Goal: Information Seeking & Learning: Learn about a topic

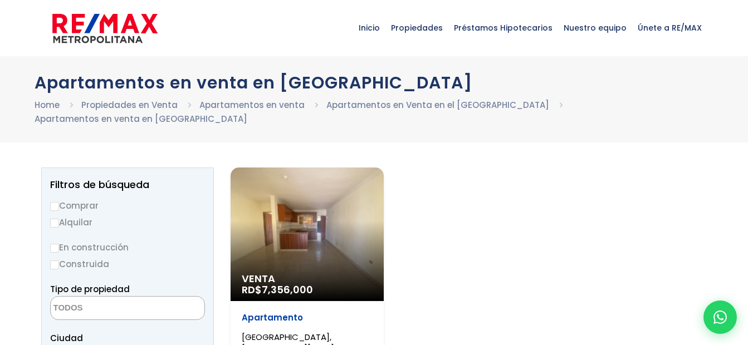
select select
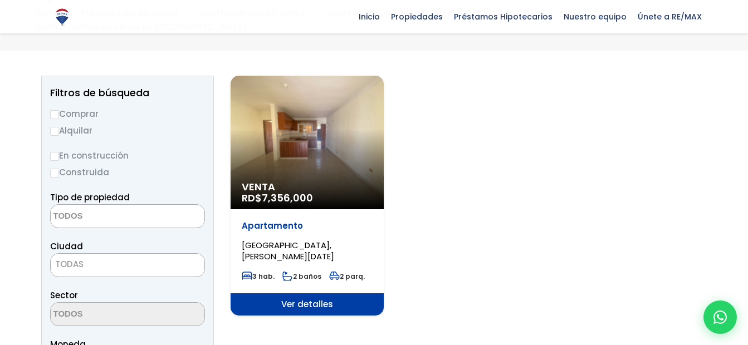
scroll to position [111, 0]
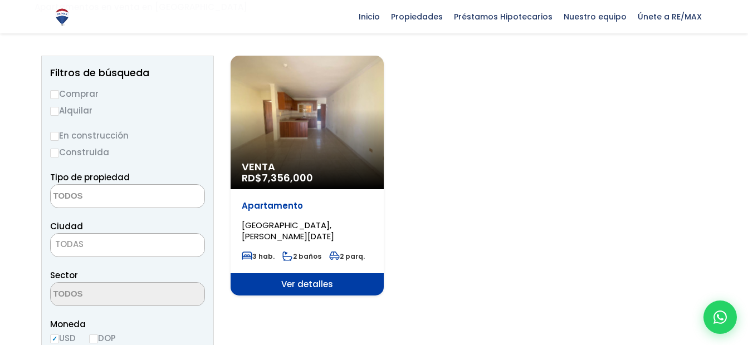
click at [340, 148] on div "Venta RD$ 7,356,000" at bounding box center [306, 123] width 153 height 134
click at [305, 284] on span "Ver detalles" at bounding box center [306, 284] width 153 height 22
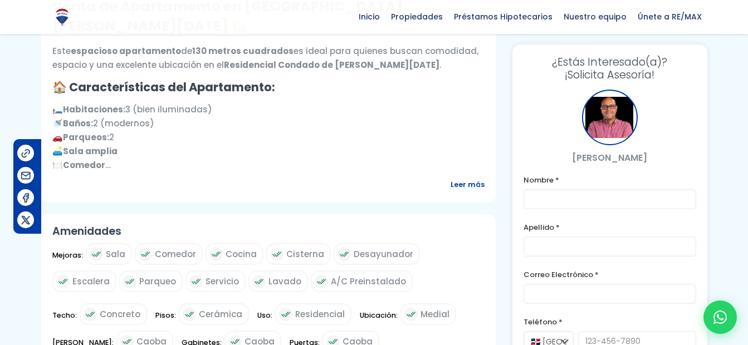
scroll to position [445, 0]
click at [473, 183] on span "Leer más" at bounding box center [467, 184] width 34 height 14
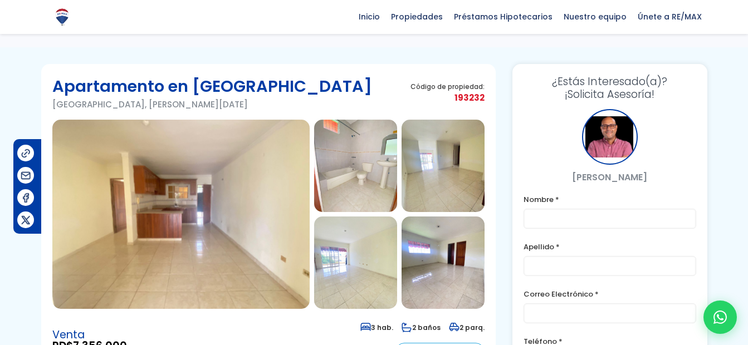
scroll to position [0, 0]
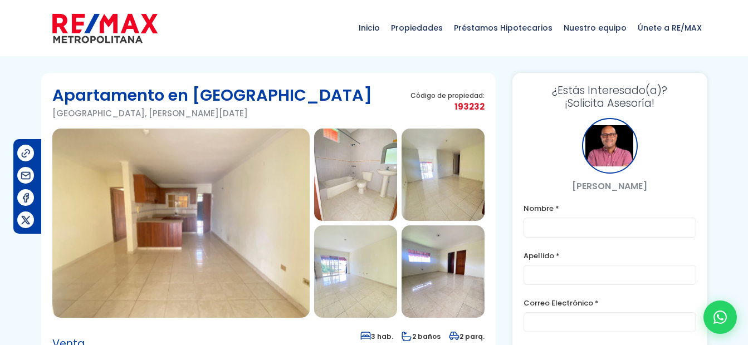
drag, startPoint x: 336, startPoint y: 91, endPoint x: 55, endPoint y: 82, distance: 281.3
click at [55, 82] on section "Apartamento en Residencial Condado Residencial Condado, Santo Domingo De Guzmán…" at bounding box center [268, 227] width 454 height 308
drag, startPoint x: 55, startPoint y: 82, endPoint x: 75, endPoint y: 110, distance: 33.5
click at [75, 110] on p "Residencial Condado, Santo Domingo De Guzmán" at bounding box center [212, 113] width 320 height 14
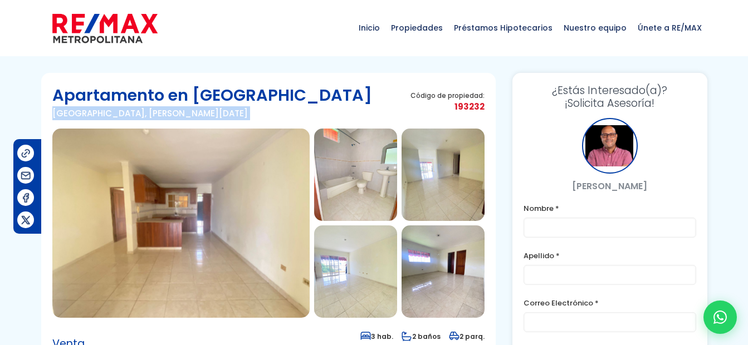
click at [73, 111] on p "Residencial Condado, Santo Domingo De Guzmán" at bounding box center [212, 113] width 320 height 14
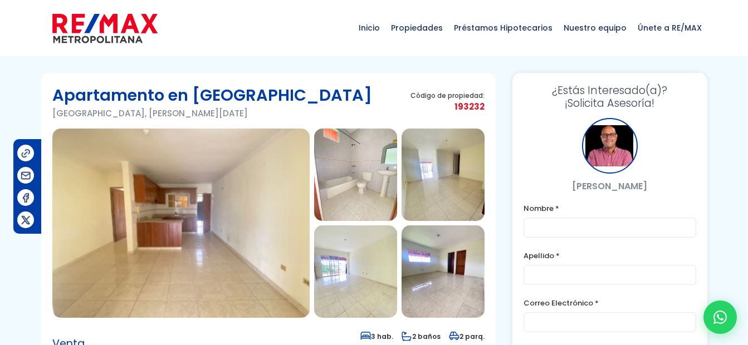
click at [385, 37] on span "Inicio" at bounding box center [369, 27] width 32 height 33
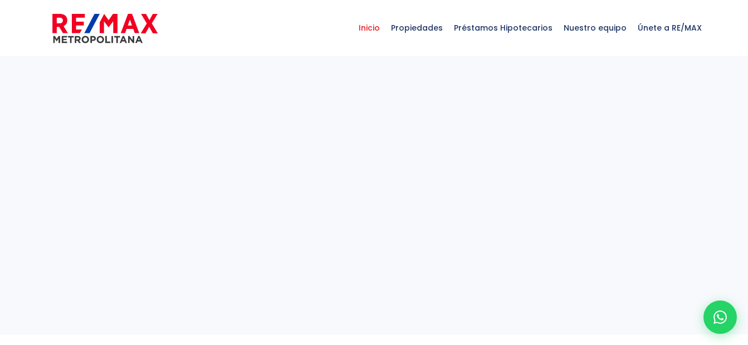
select select
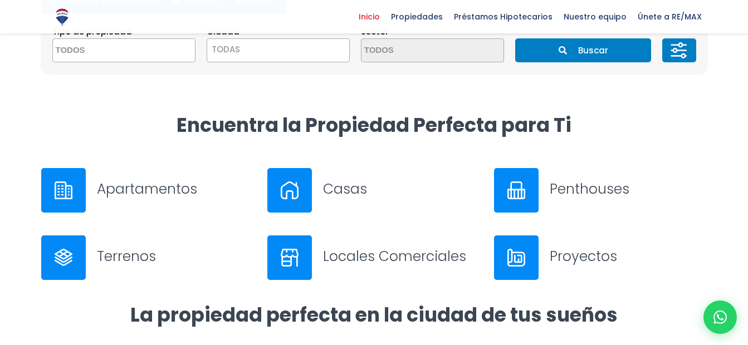
scroll to position [390, 0]
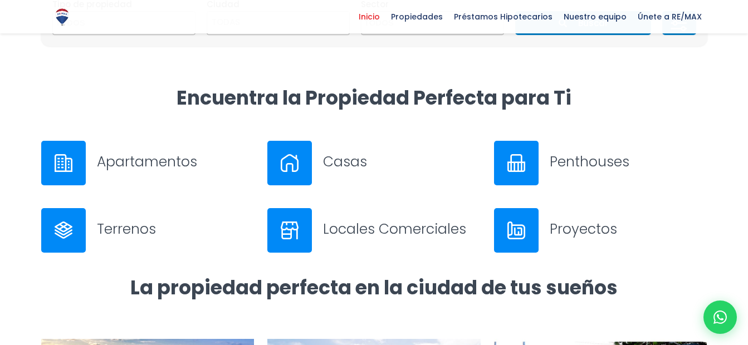
click at [130, 152] on h3 "Apartamentos" at bounding box center [176, 161] width 158 height 19
click at [398, 163] on h3 "Casas" at bounding box center [402, 161] width 158 height 19
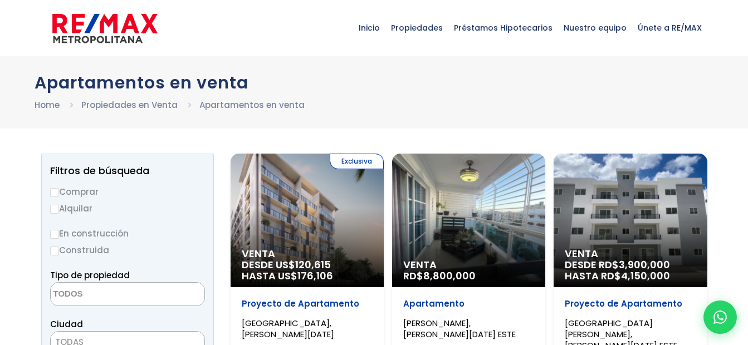
select select
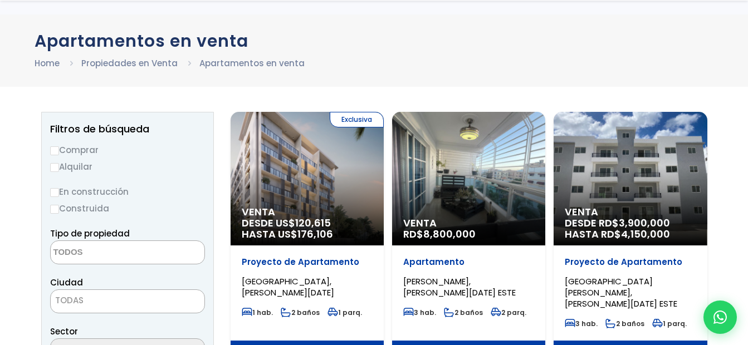
scroll to position [111, 0]
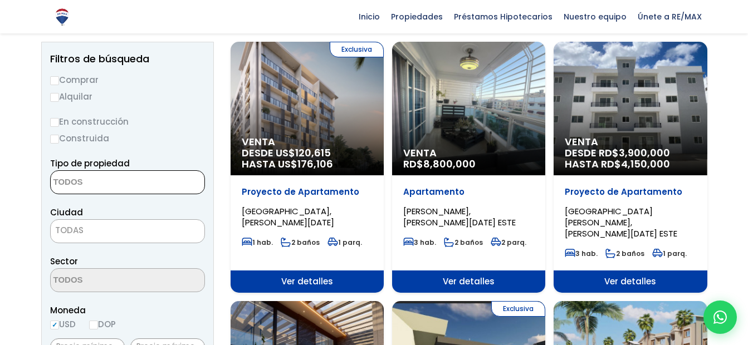
click at [139, 183] on textarea "Search" at bounding box center [105, 183] width 108 height 24
click at [113, 228] on span "TODAS" at bounding box center [128, 231] width 154 height 16
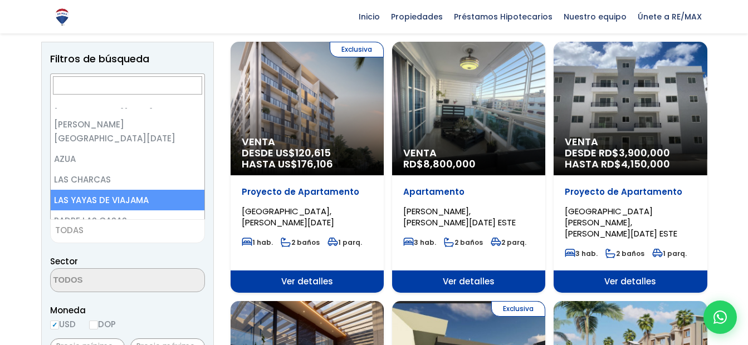
scroll to position [0, 0]
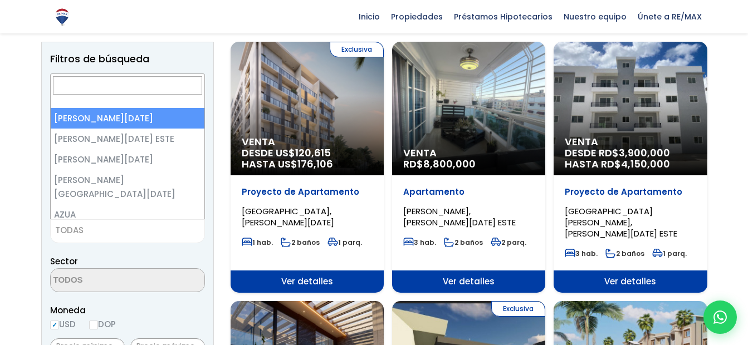
select select "1"
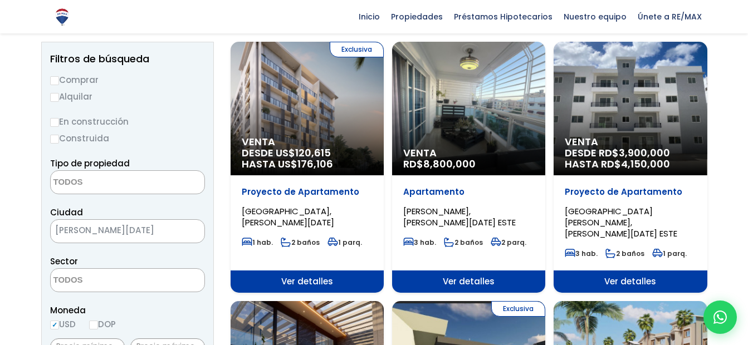
click at [158, 285] on span at bounding box center [127, 280] width 155 height 24
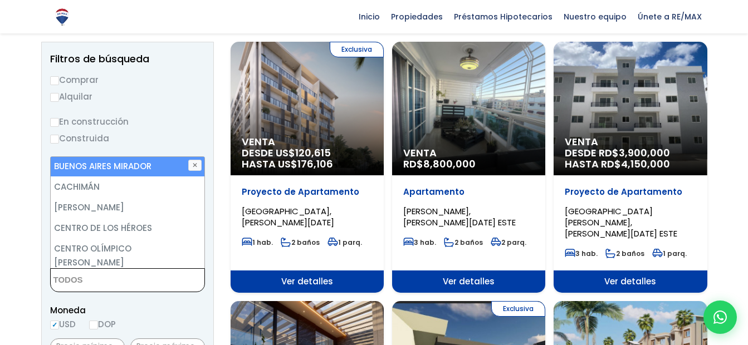
scroll to position [612, 0]
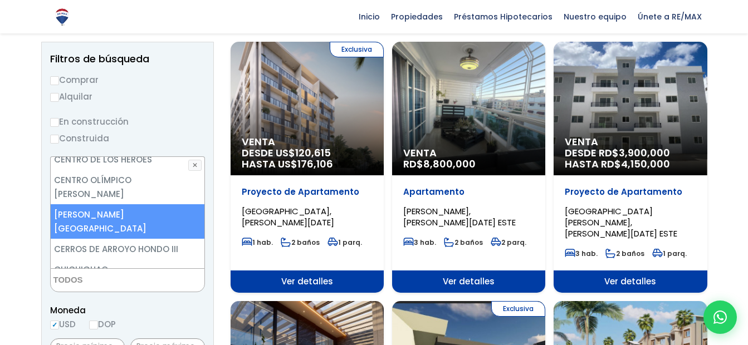
click at [144, 204] on li "[PERSON_NAME][GEOGRAPHIC_DATA]" at bounding box center [128, 221] width 154 height 35
select select "93"
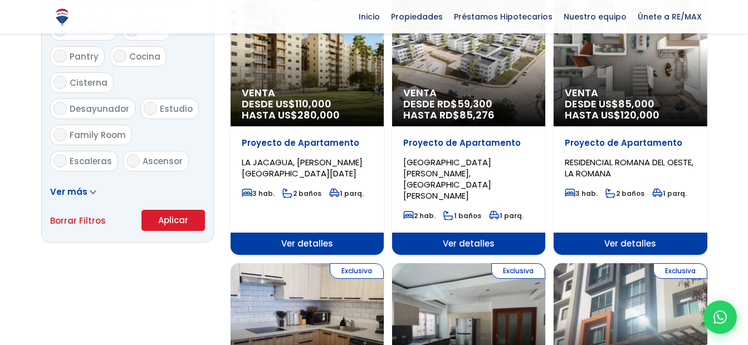
click at [186, 218] on button "Aplicar" at bounding box center [172, 220] width 63 height 21
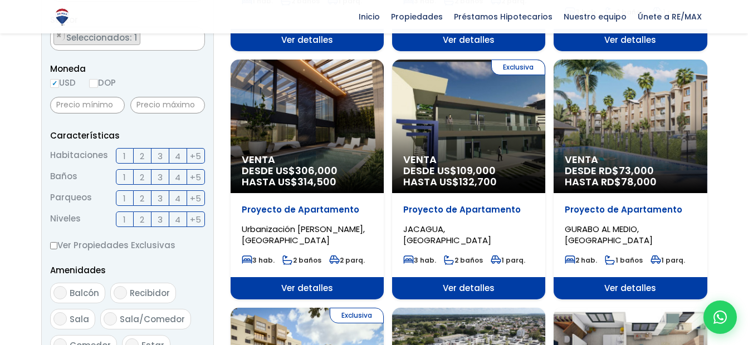
scroll to position [334, 0]
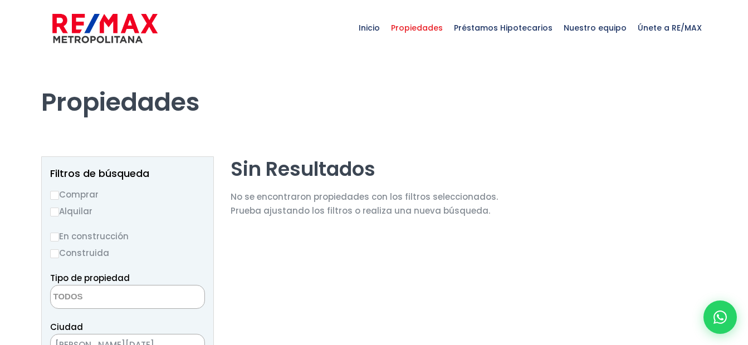
select select
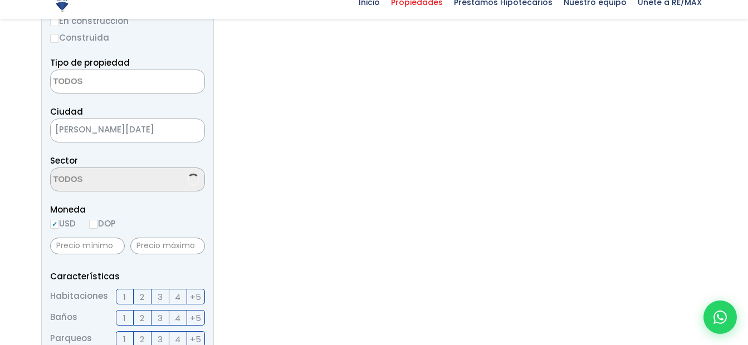
scroll to position [278, 0]
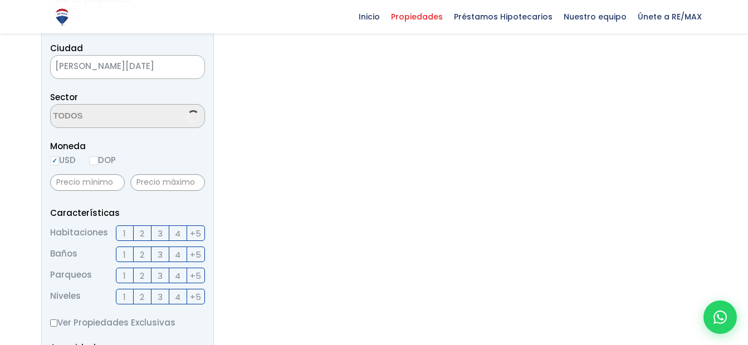
select select "93"
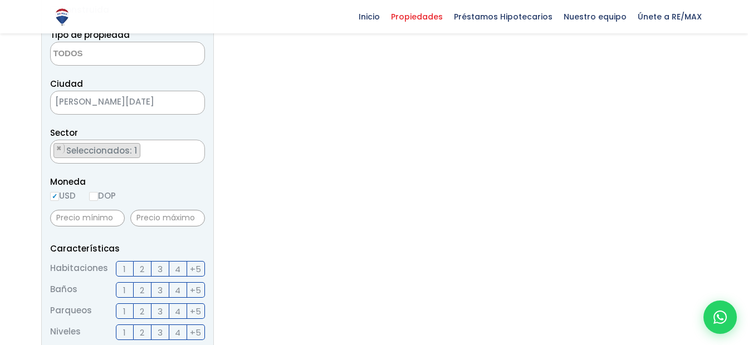
scroll to position [223, 0]
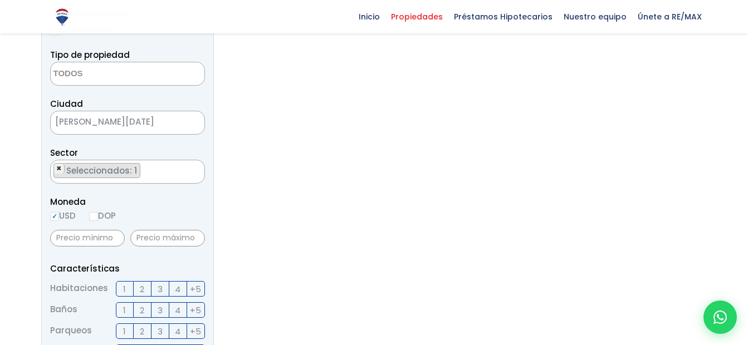
click at [58, 170] on span "×" at bounding box center [59, 169] width 6 height 10
select select
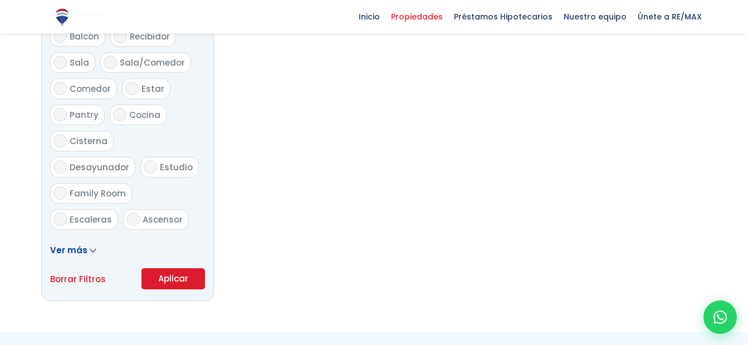
click at [157, 286] on button "Aplicar" at bounding box center [172, 278] width 63 height 21
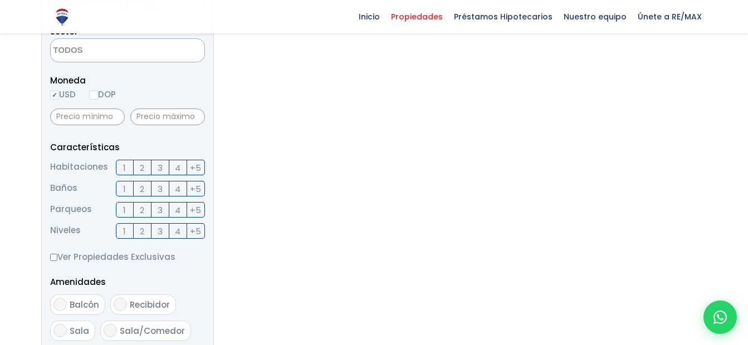
scroll to position [334, 0]
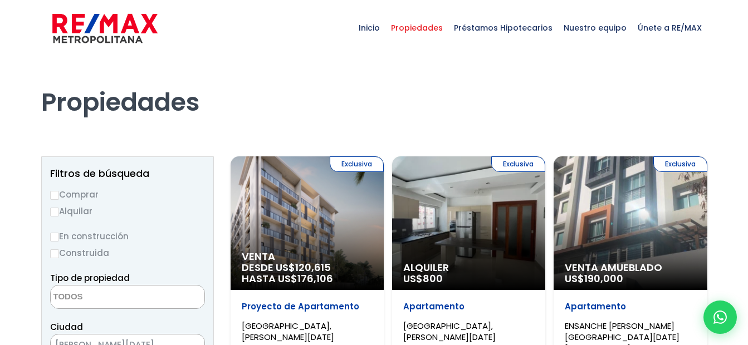
select select
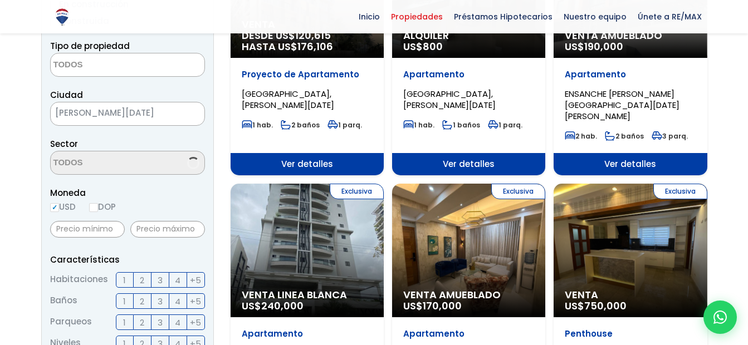
scroll to position [334, 0]
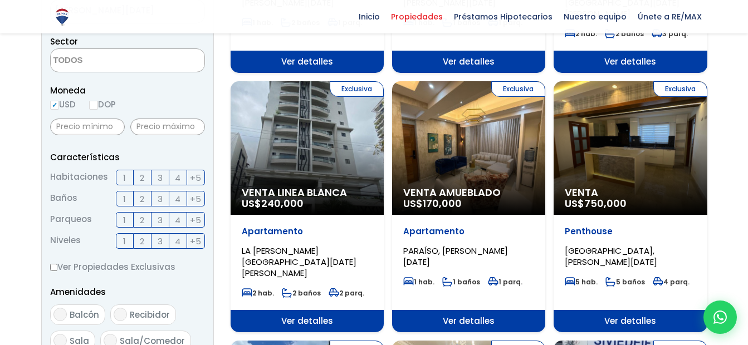
click at [161, 178] on span "3" at bounding box center [160, 178] width 5 height 14
click at [0, 0] on input "3" at bounding box center [0, 0] width 0 height 0
click at [140, 202] on span "2" at bounding box center [142, 199] width 4 height 14
click at [0, 0] on input "2" at bounding box center [0, 0] width 0 height 0
click at [149, 223] on label "2" at bounding box center [143, 220] width 18 height 16
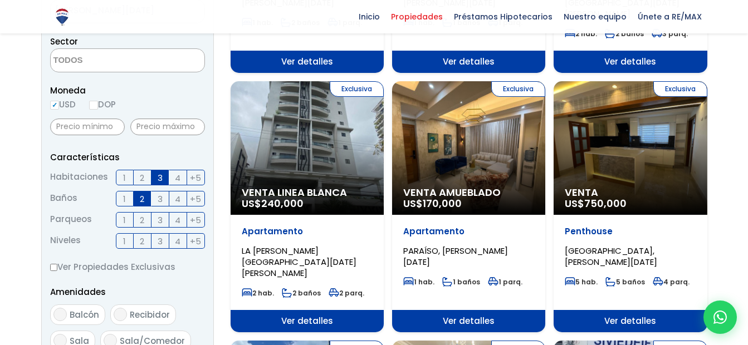
click at [0, 0] on input "2" at bounding box center [0, 0] width 0 height 0
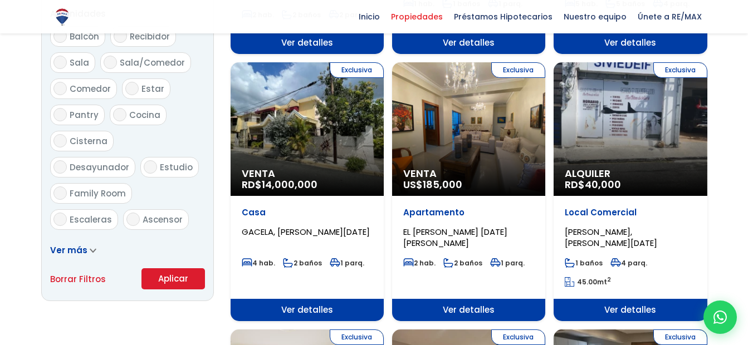
click at [164, 279] on button "Aplicar" at bounding box center [172, 278] width 63 height 21
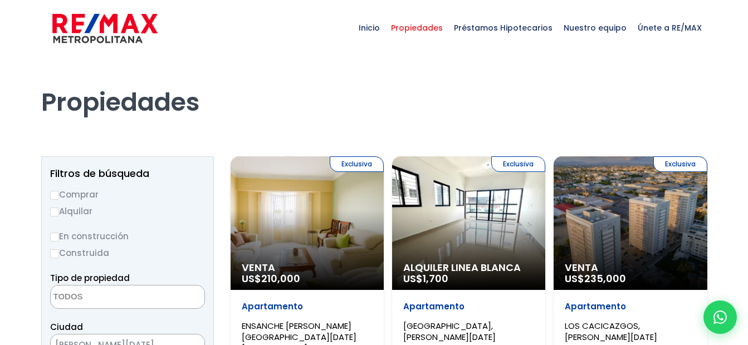
select select
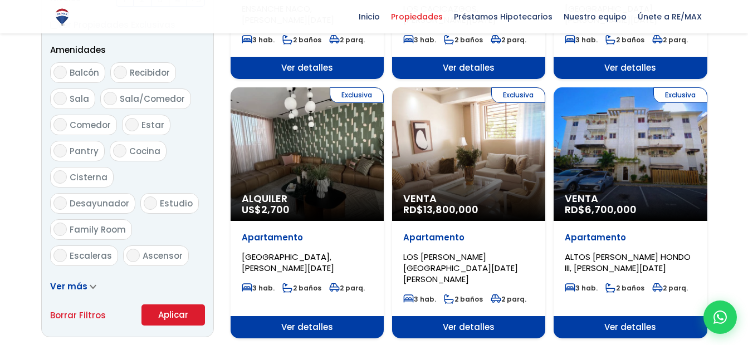
scroll to position [612, 0]
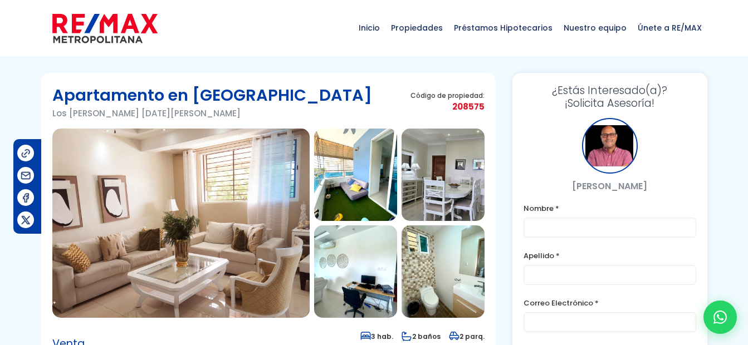
click at [346, 173] on img at bounding box center [355, 175] width 83 height 92
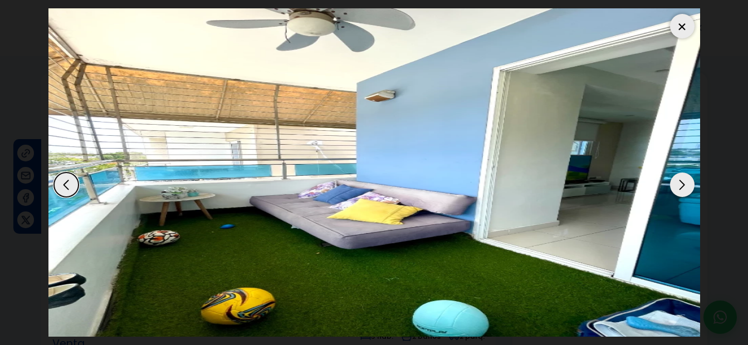
click at [684, 189] on div "Next slide" at bounding box center [682, 185] width 24 height 24
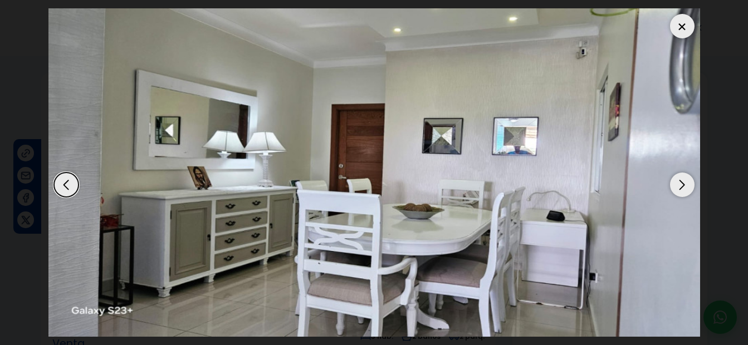
click at [684, 189] on div "Next slide" at bounding box center [682, 185] width 24 height 24
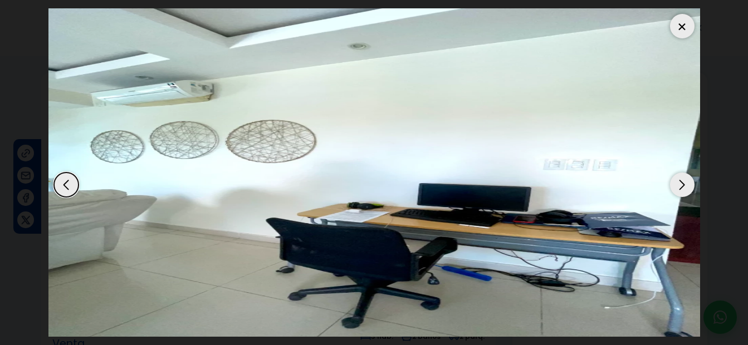
click at [684, 189] on div "Next slide" at bounding box center [682, 185] width 24 height 24
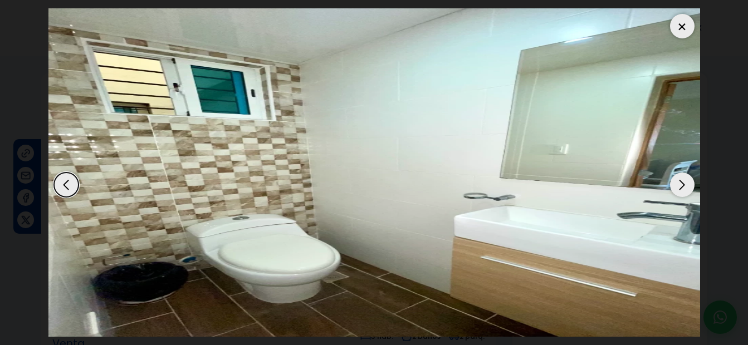
click at [682, 183] on div "Next slide" at bounding box center [682, 185] width 24 height 24
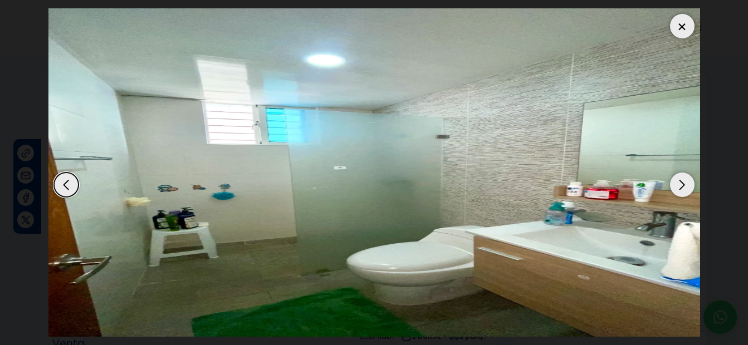
click at [671, 35] on img "6 / 11" at bounding box center [373, 172] width 651 height 328
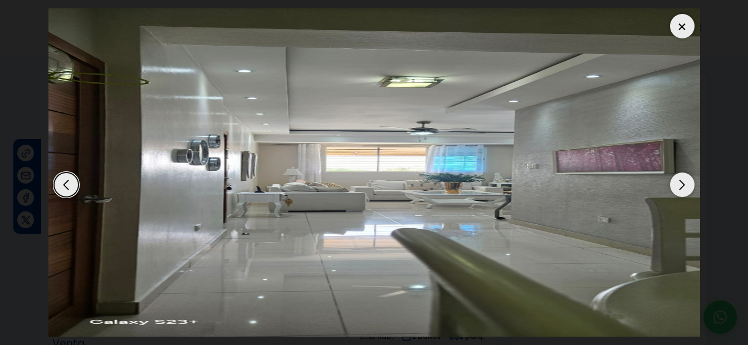
click at [680, 28] on div at bounding box center [682, 26] width 24 height 24
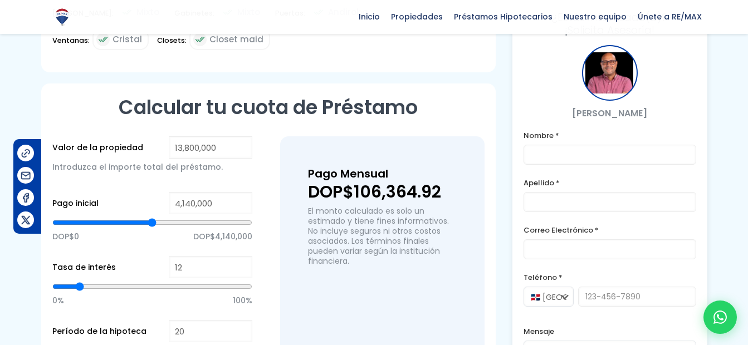
scroll to position [724, 0]
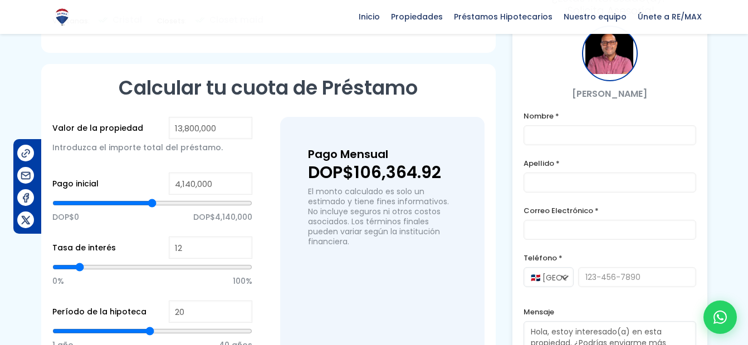
type input "7,095,025"
type input "7095025"
type input "7,175,422"
type input "7175422"
type input "7,376,414"
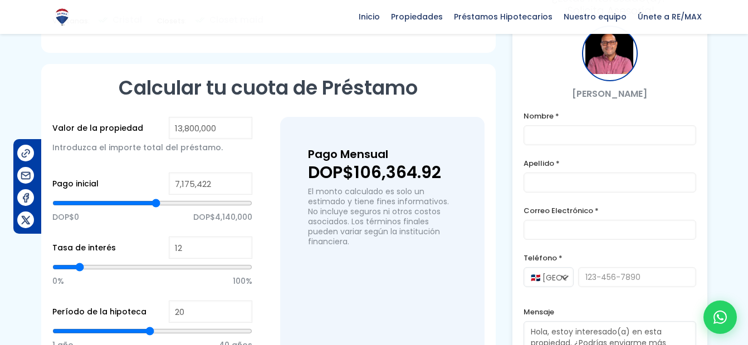
type input "7376414"
type input "7,778,399"
type input "7778399"
type input "8,381,375"
type input "8381375"
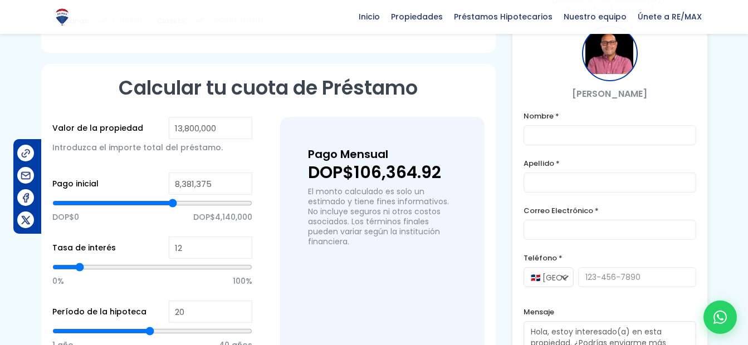
type input "9,225,543"
type input "9225543"
type input "10,230,504"
type input "10230504"
type input "11,155,068"
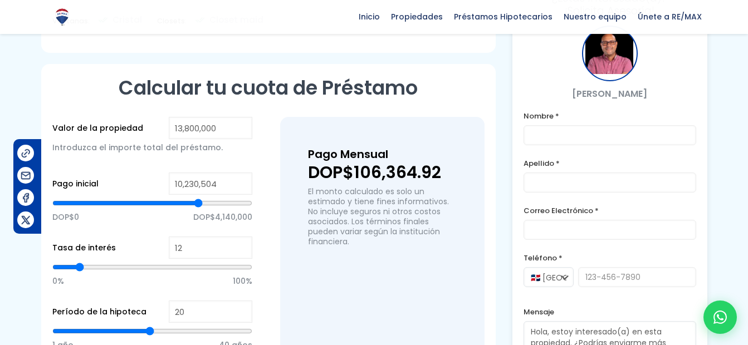
type input "11155068"
type input "11,878,640"
type input "11878640"
type input "12,401,220"
type input "12401220"
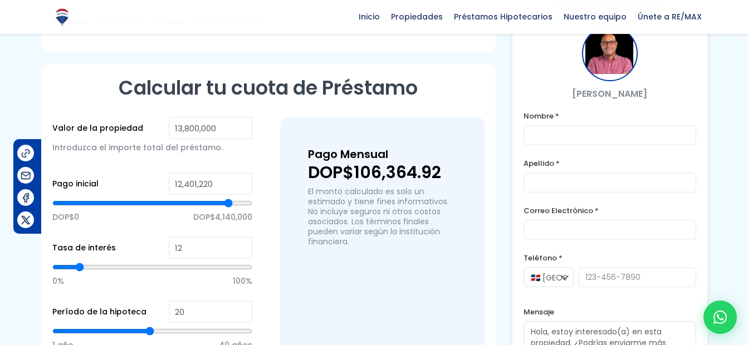
type input "12,602,212"
type input "12602212"
type input "12,642,410"
type input "12642410"
type input "12,722,807"
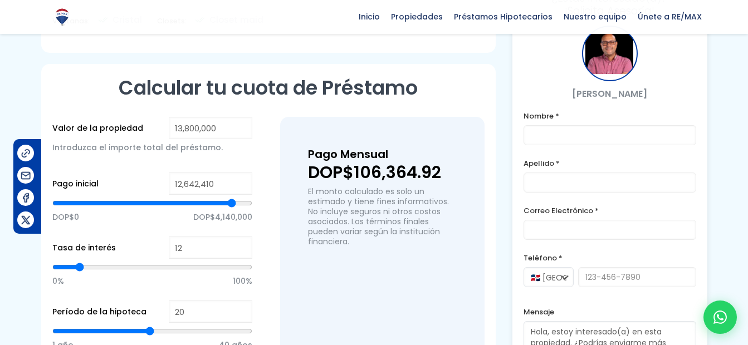
type input "12722807"
type input "12,843,403"
type input "12843403"
type input "13,044,395"
type input "13044395"
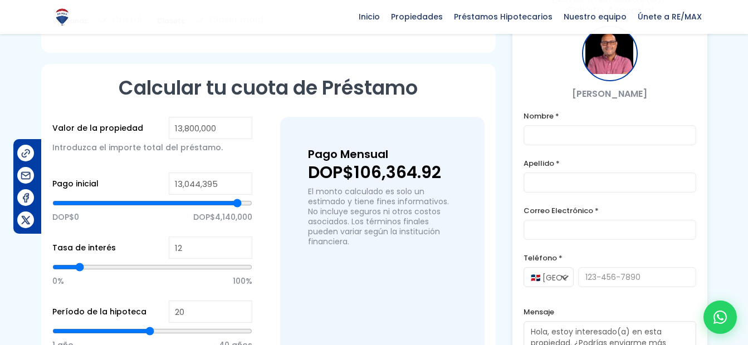
type input "13,406,181"
type input "13406181"
type input "13,800,000"
drag, startPoint x: 155, startPoint y: 162, endPoint x: 256, endPoint y: 158, distance: 100.8
type input "13800000"
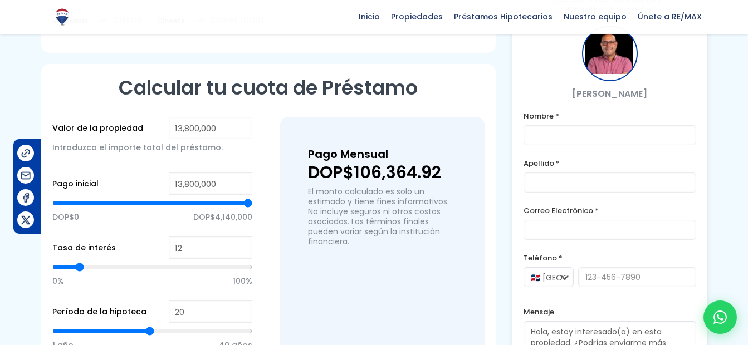
click at [252, 198] on input "range" at bounding box center [152, 203] width 200 height 11
type input "13,767,967"
type input "13767967"
type input "13,687,570"
type input "13687570"
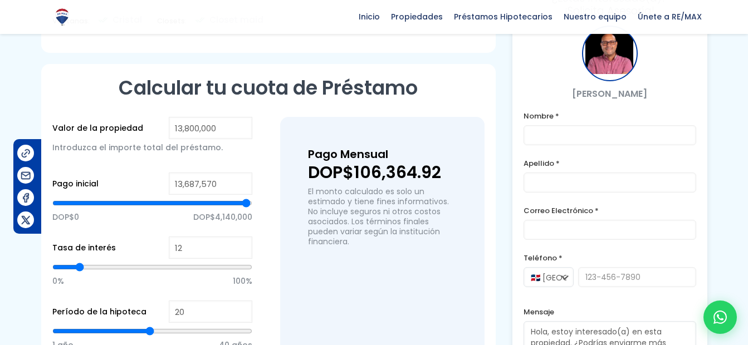
type input "13,607,173"
type input "13607173"
type input "13,446,379"
type input "13446379"
type input "13,044,395"
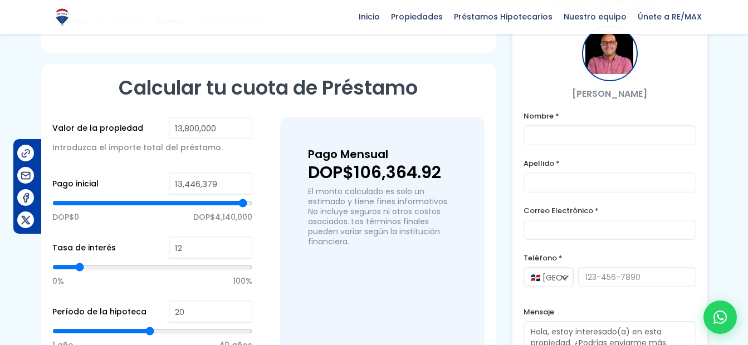
type input "13044395"
type input "12,602,212"
type input "12602212"
type input "12,119,831"
type input "12119831"
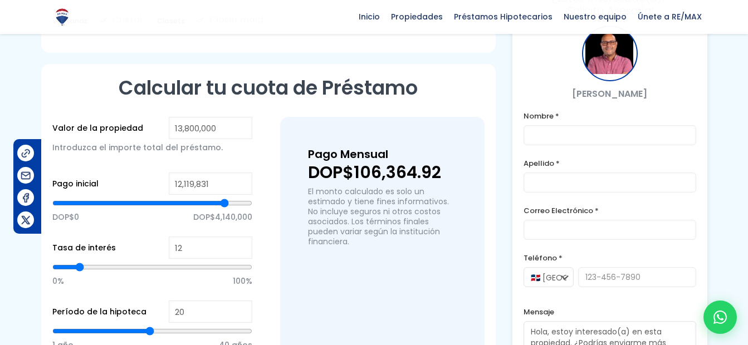
type input "11,637,449"
type input "11637449"
type input "11,114,870"
type input "11114870"
type input "10,632,488"
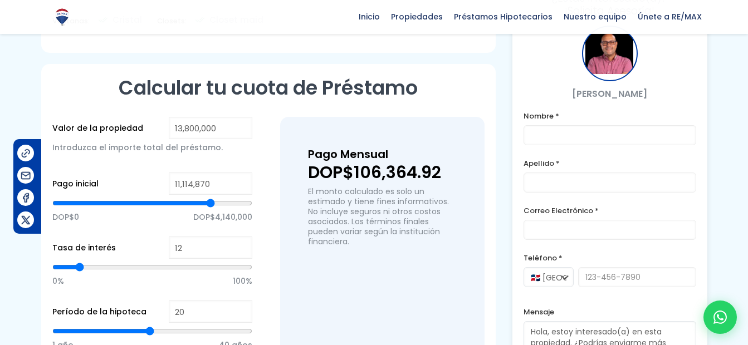
type input "10632488"
type input "10,190,305"
type input "10190305"
type input "9,707,924"
type input "9707924"
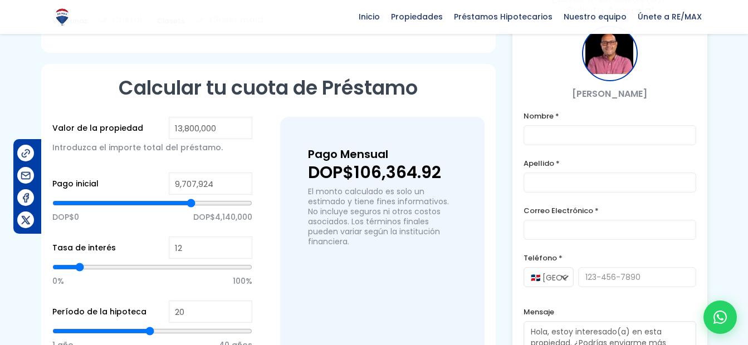
type input "9,265,741"
type input "9265741"
type input "8,863,757"
type input "8863757"
type input "8,582,368"
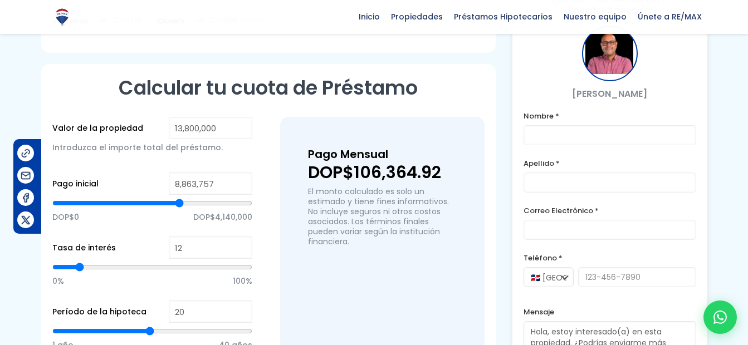
type input "8582368"
type input "8,421,574"
type input "8421574"
type input "8,260,780"
type input "8260780"
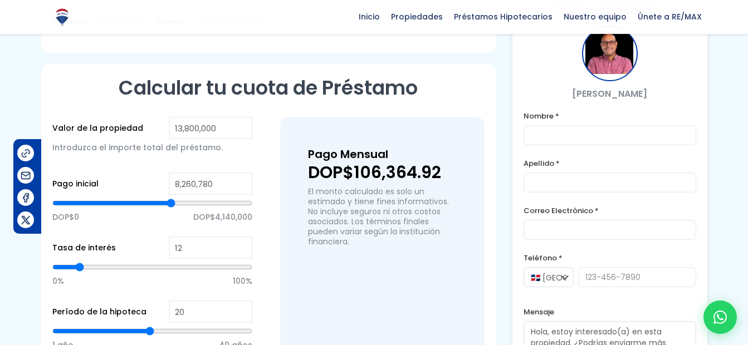
type input "8,140,185"
type input "8140185"
type input "8,099,986"
type input "8099986"
type input "8,059,788"
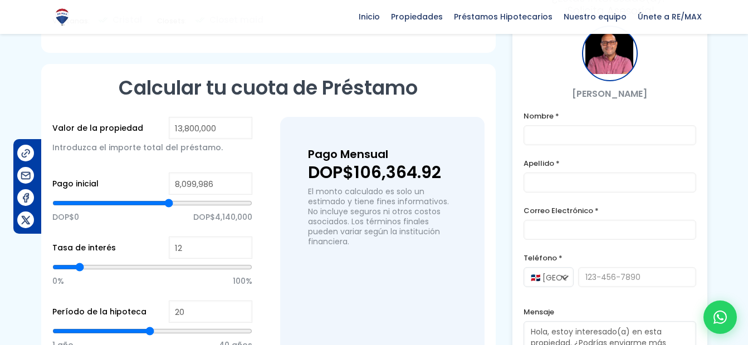
type input "8059788"
type input "7,979,391"
type input "7979391"
type input "7,898,994"
type input "7898994"
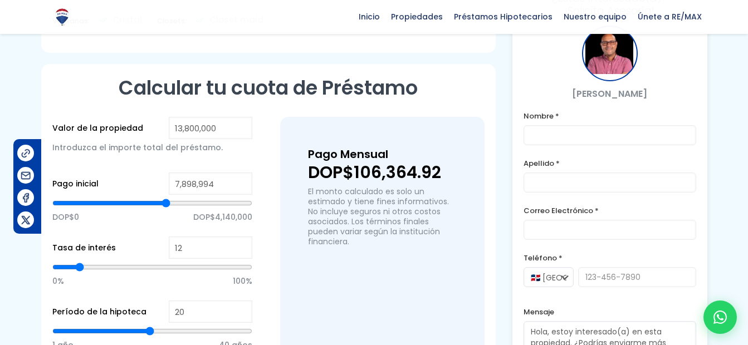
type input "7,818,597"
type input "7818597"
type input "7,698,002"
type input "7698002"
type input "7,657,803"
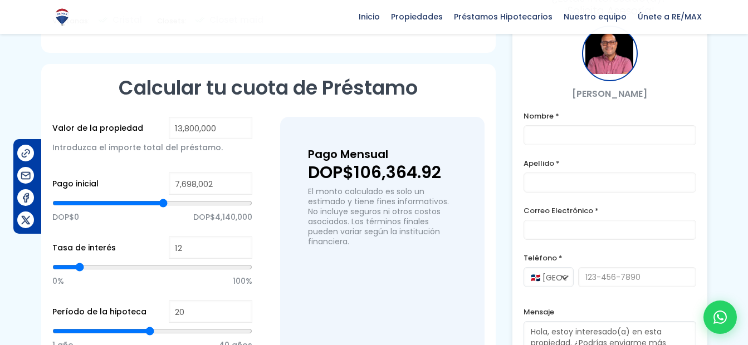
type input "7657803"
type input "7,617,605"
type input "7617605"
type input "7,537,208"
type input "7537208"
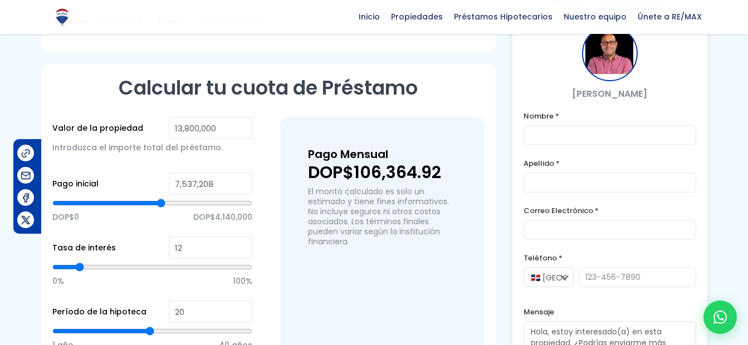
type input "7,336,216"
type input "7336216"
type input "7,255,819"
type input "7255819"
type input "7,175,422"
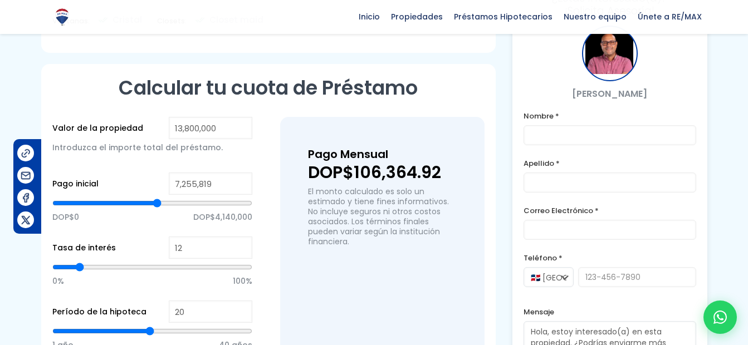
type input "7175422"
type input "7,135,224"
type input "7135224"
type input "7,054,827"
type input "7054827"
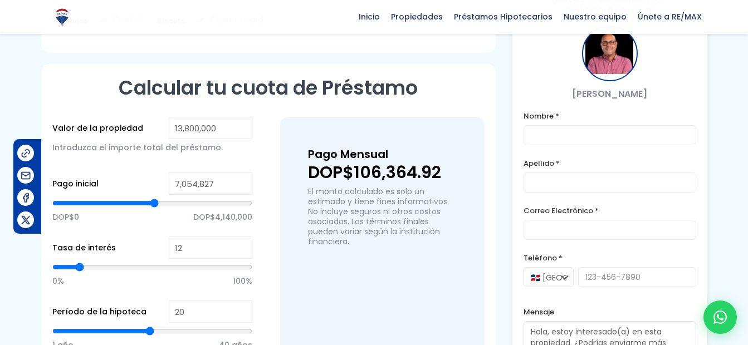
type input "6,894,033"
type input "6894033"
type input "6,733,239"
type input "6733239"
type input "6,532,247"
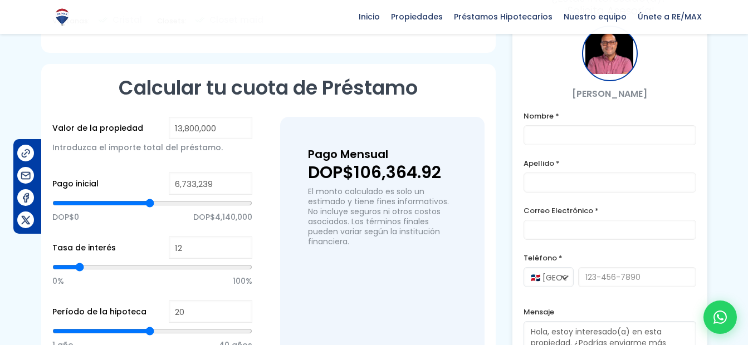
type input "6532247"
type input "6,371,453"
type input "6371453"
type input "6,210,660"
type input "6210660"
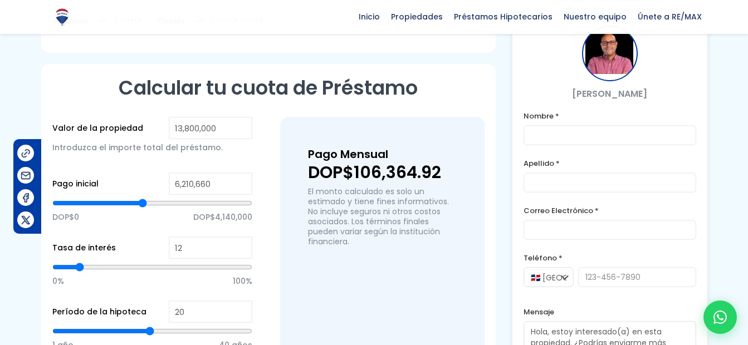
type input "6,170,461"
type input "6170461"
type input "6,130,263"
type input "6130263"
type input "6,090,064"
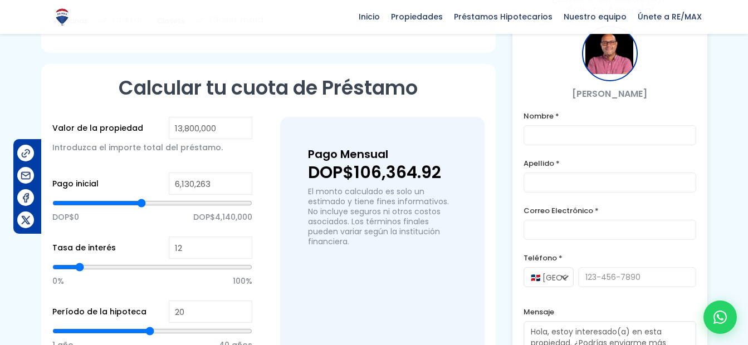
type input "6090064"
type input "6,049,866"
type input "6049866"
type input "6,009,667"
drag, startPoint x: 248, startPoint y: 166, endPoint x: 140, endPoint y: 171, distance: 108.1
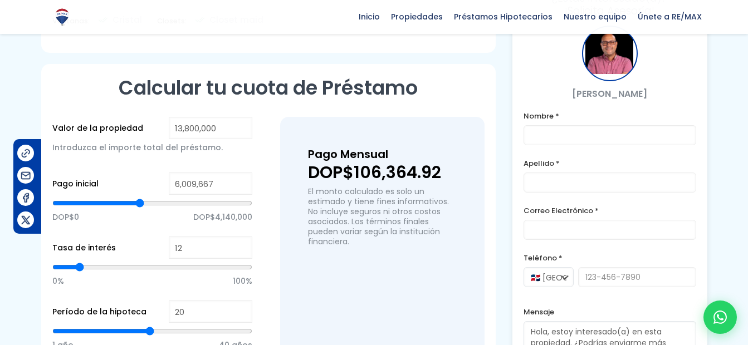
type input "6009667"
click at [140, 198] on input "range" at bounding box center [152, 203] width 200 height 11
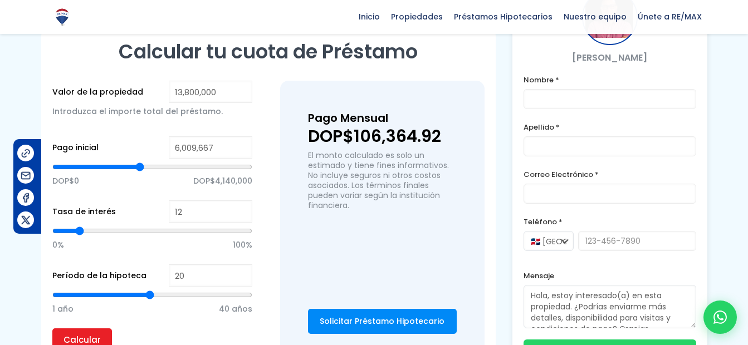
scroll to position [779, 0]
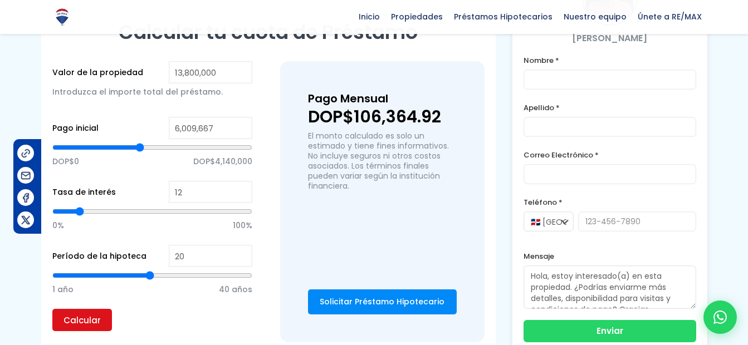
click at [99, 309] on input "Calcular" at bounding box center [82, 320] width 60 height 22
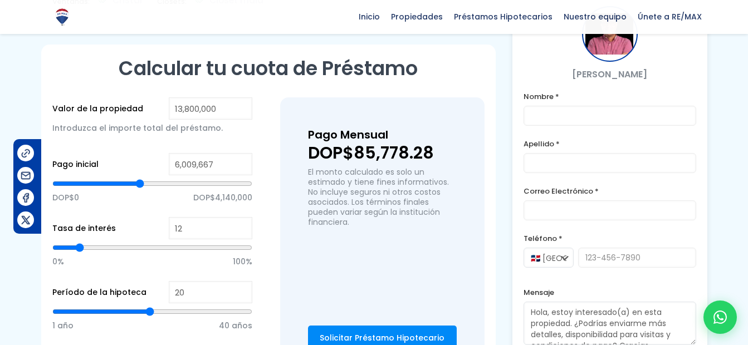
scroll to position [724, 0]
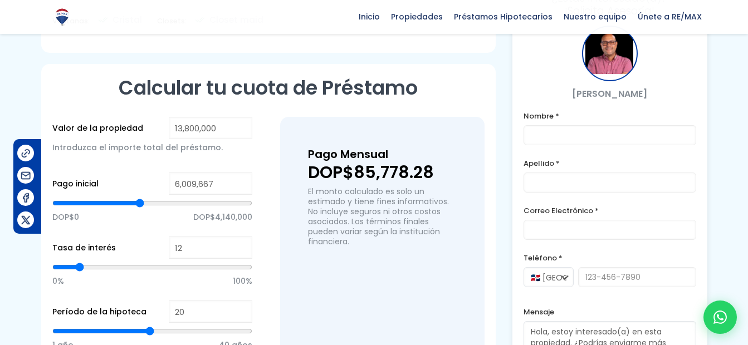
type input "7,095,025"
type input "7095025"
type input "7,175,422"
type input "7175422"
type input "7,336,216"
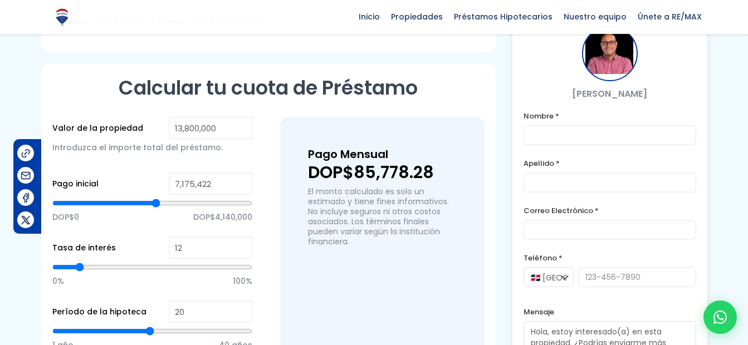
type input "7336216"
type input "7,818,597"
type input "7818597"
type input "8,622,566"
type input "8622566"
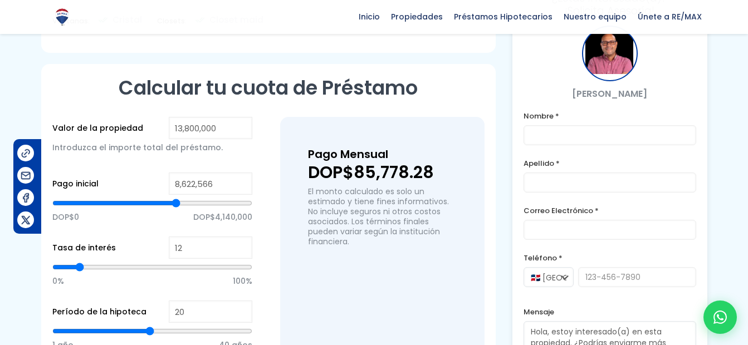
type input "9,627,527"
type input "9627527"
type input "10,793,282"
type input "10793282"
type input "11,918,838"
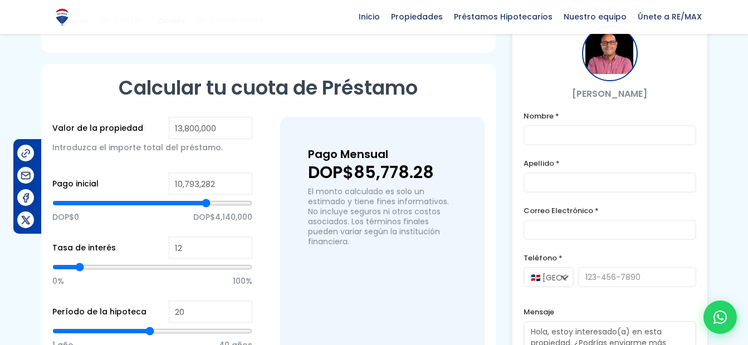
type input "11918838"
type input "12,963,998"
type input "12963998"
type input "13,687,570"
type input "13687570"
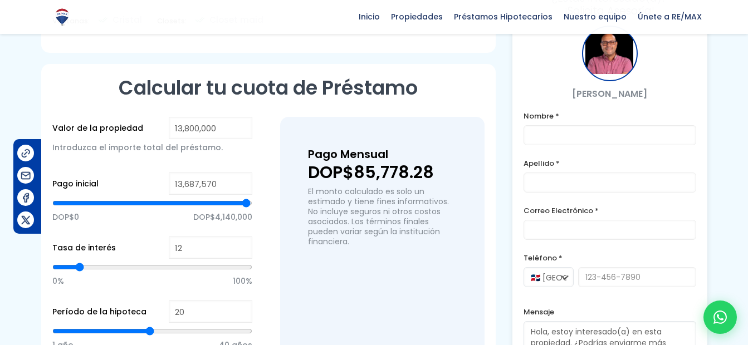
type input "13,800,000"
drag, startPoint x: 155, startPoint y: 159, endPoint x: 261, endPoint y: 167, distance: 106.1
type input "13800000"
click at [252, 198] on input "range" at bounding box center [152, 203] width 200 height 11
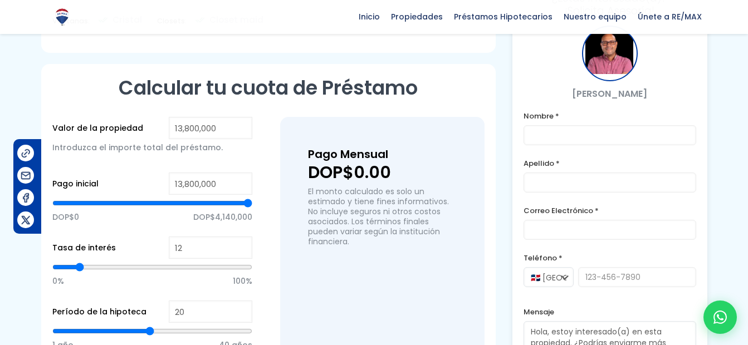
type input "10,552,091"
type input "10552091"
type input "10,511,893"
type input "10511893"
type input "10,391,298"
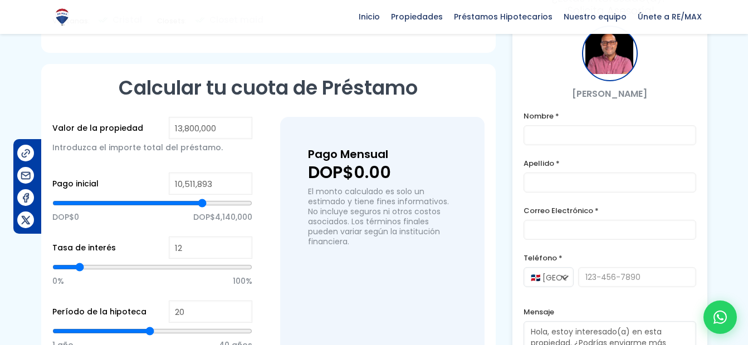
type input "10391298"
type input "10,310,901"
type input "10310901"
type input "10,270,702"
type input "10270702"
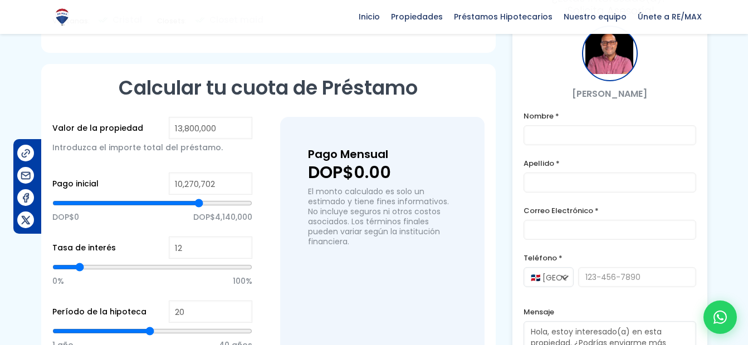
type input "10,230,504"
type input "10230504"
type input "10,190,305"
type input "10190305"
type input "10,109,909"
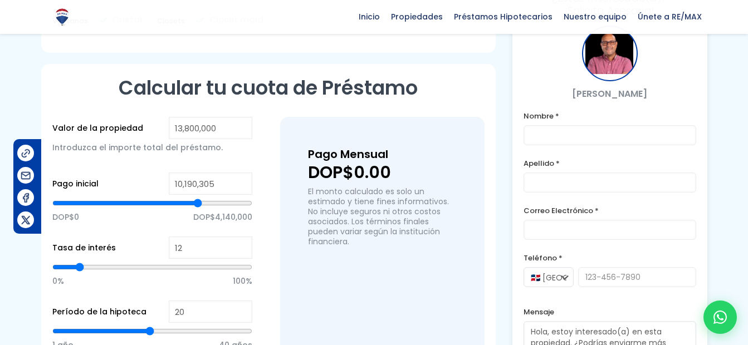
type input "10109909"
type input "10,069,710"
type input "10069710"
type input "10,029,512"
drag, startPoint x: 203, startPoint y: 164, endPoint x: 195, endPoint y: 164, distance: 7.2
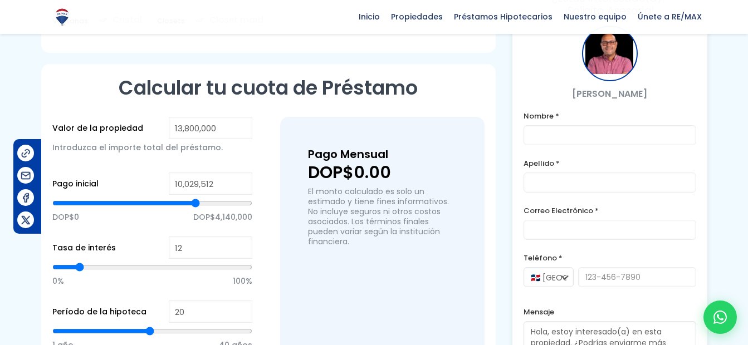
type input "10029512"
click at [195, 198] on input "range" at bounding box center [152, 203] width 200 height 11
type input "8,984,352"
type input "8984352"
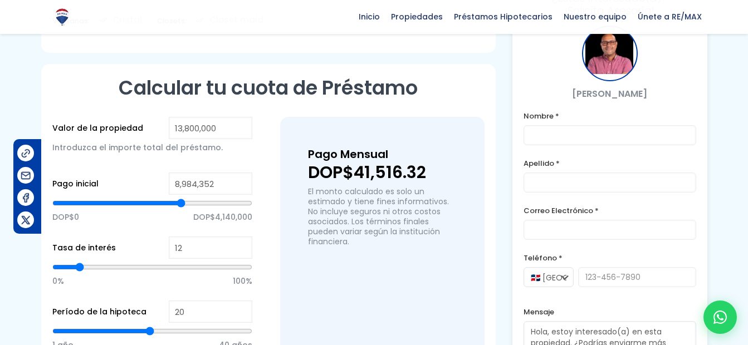
type input "8,944,154"
type input "8944154"
type input "8,662,765"
type input "8662765"
type input "8,059,788"
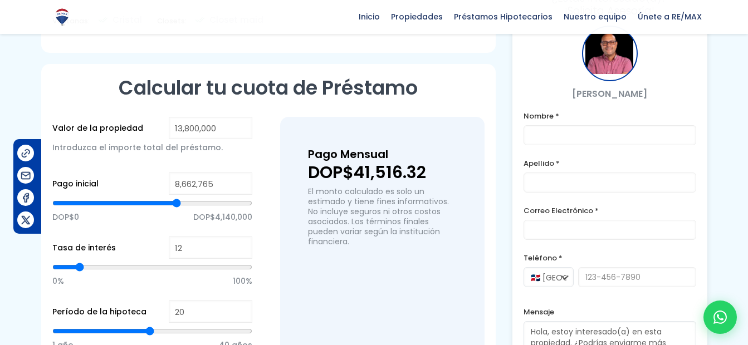
type input "8059788"
type input "7,255,819"
type input "7255819"
type input "6,250,858"
type input "6250858"
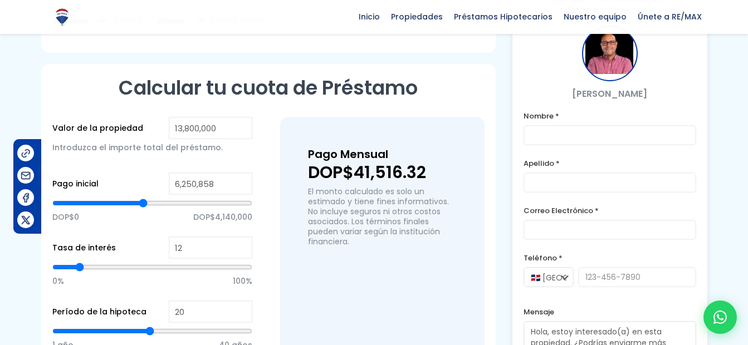
type input "5,286,095"
type input "5286095"
type input "4,321,333"
type input "4321333"
type input "4,080,142"
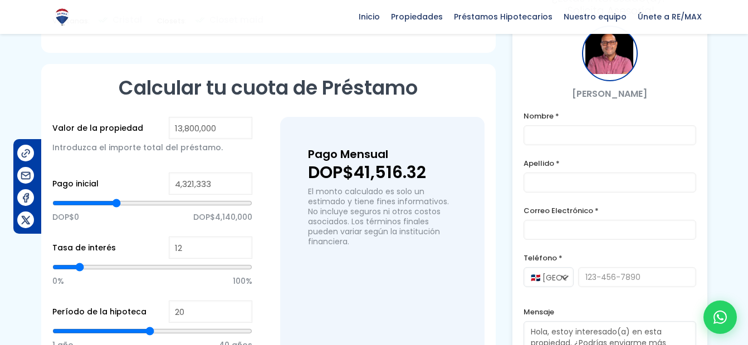
type input "4080142"
type input "3,999,745"
drag, startPoint x: 181, startPoint y: 160, endPoint x: 112, endPoint y: 160, distance: 69.0
type input "3999745"
click at [112, 198] on input "range" at bounding box center [152, 203] width 200 height 11
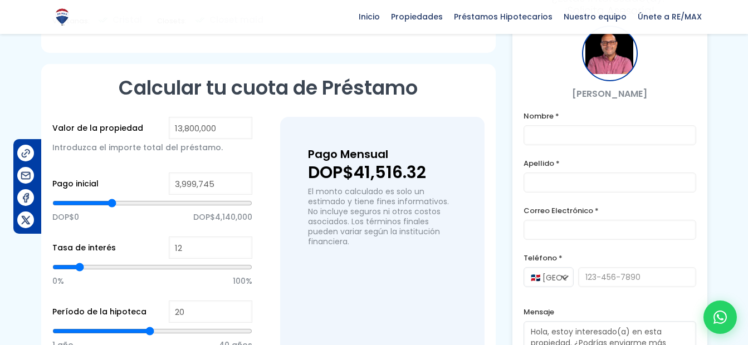
type input "3,356,570"
type input "3356570"
type input "3,195,776"
type input "3195776"
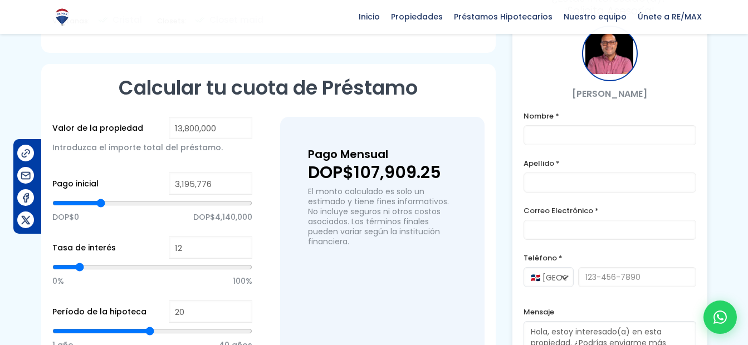
type input "2,914,387"
type input "2914387"
type input "2,472,204"
type input "2472204"
type input "2,030,021"
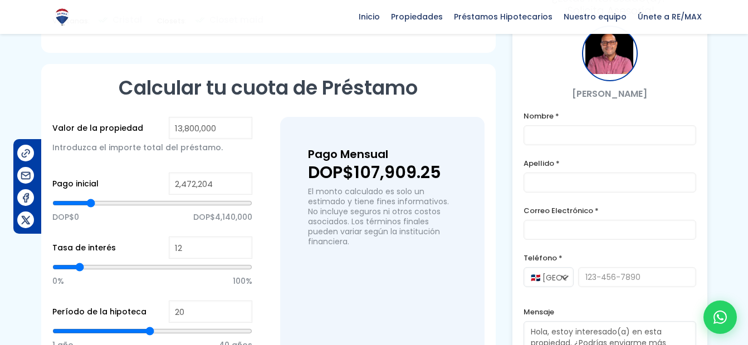
type input "2030021"
type input "1,708,434"
type input "1708434"
type input "1,467,243"
type input "1467243"
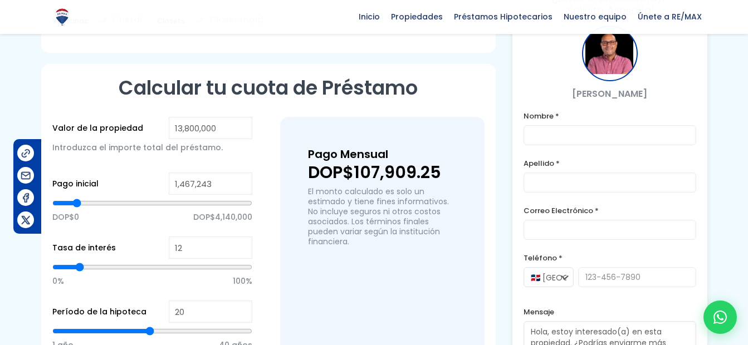
type input "1,386,846"
drag, startPoint x: 103, startPoint y: 163, endPoint x: 76, endPoint y: 163, distance: 27.3
type input "1386846"
click at [76, 198] on input "range" at bounding box center [152, 203] width 200 height 11
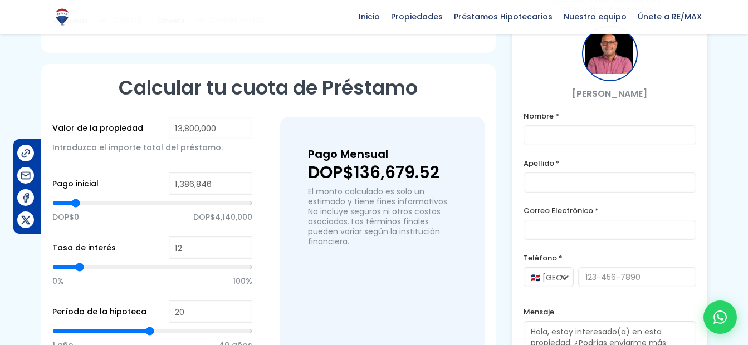
type input "1,306,449"
type input "1306449"
type input "864,267"
type input "864267"
drag, startPoint x: 75, startPoint y: 160, endPoint x: 17, endPoint y: 218, distance: 81.5
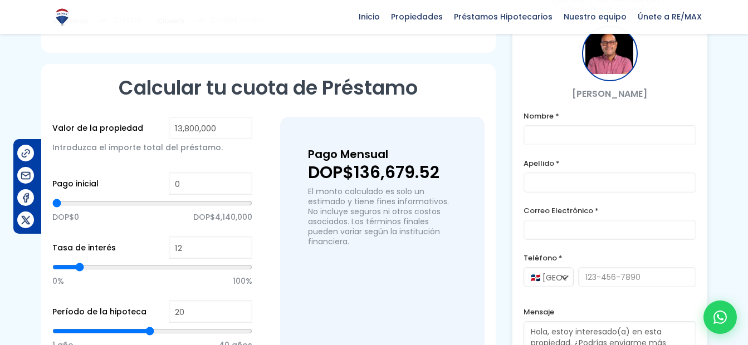
click at [52, 198] on input "range" at bounding box center [152, 203] width 200 height 11
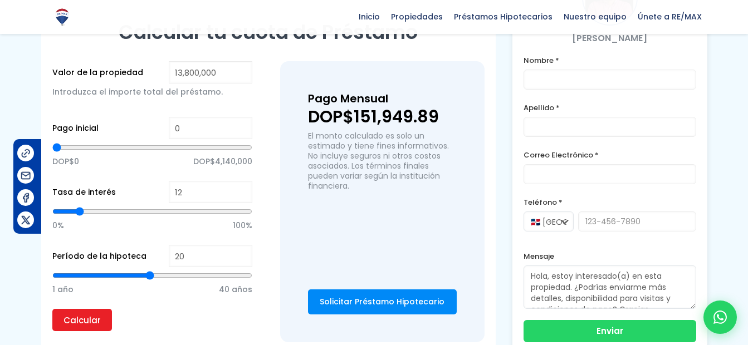
scroll to position [668, 0]
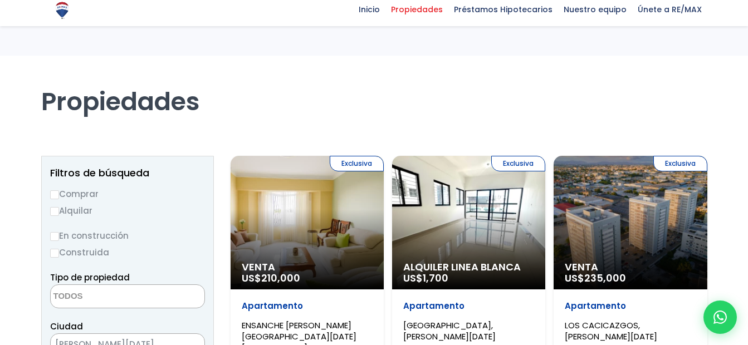
select select
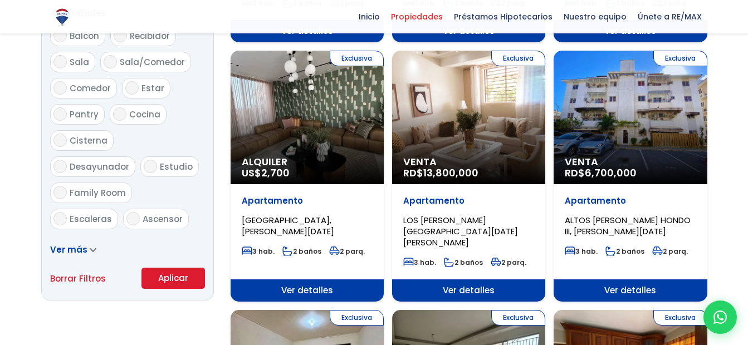
scroll to position [612, 0]
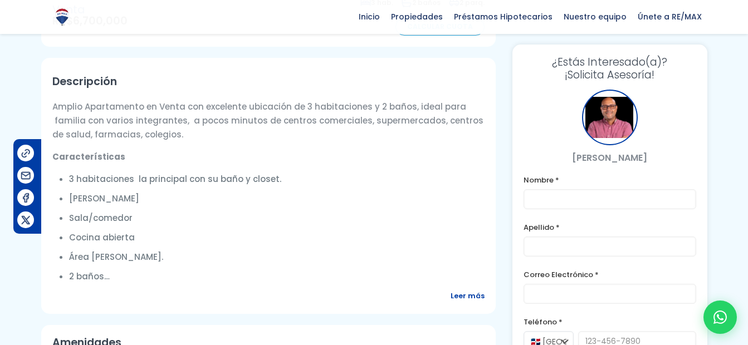
scroll to position [390, 0]
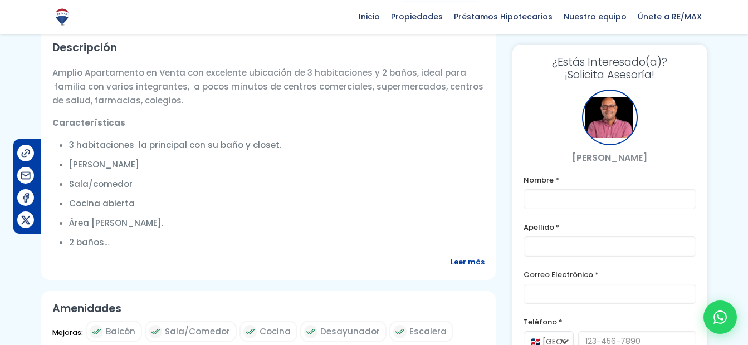
click at [452, 255] on span "Leer más" at bounding box center [467, 262] width 34 height 14
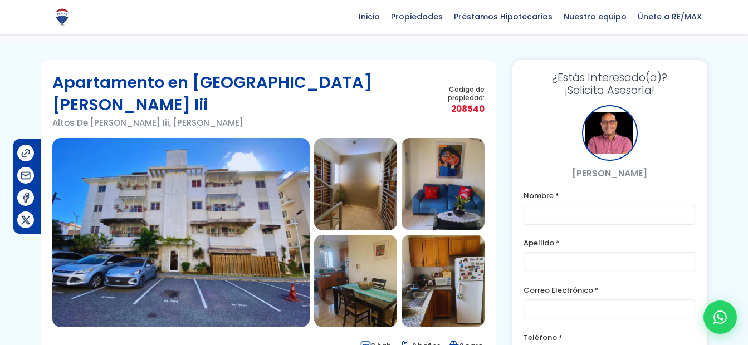
scroll to position [0, 0]
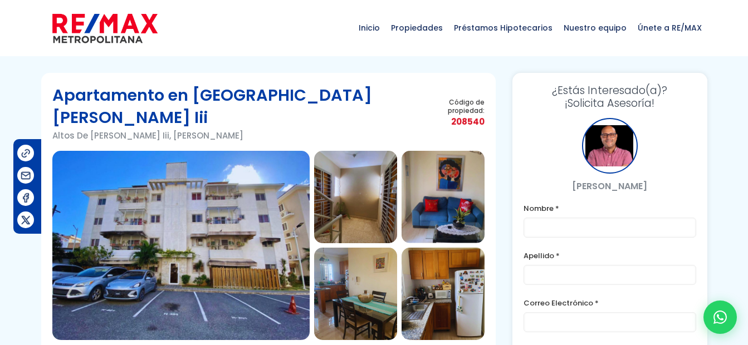
click at [352, 188] on img at bounding box center [355, 197] width 83 height 92
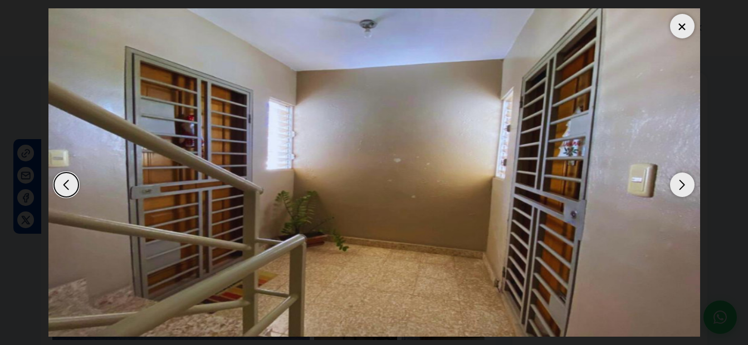
click at [683, 183] on div "Next slide" at bounding box center [682, 185] width 24 height 24
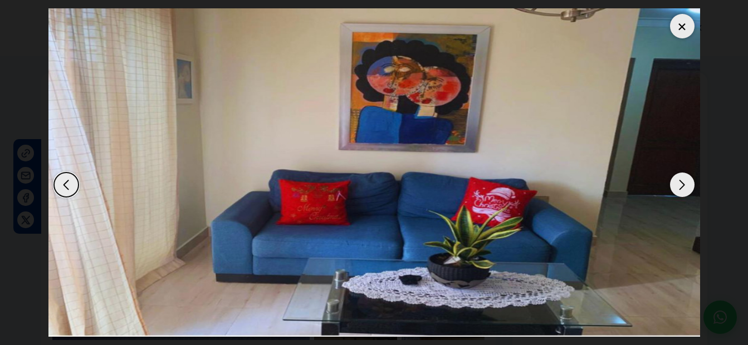
click at [683, 183] on div "Next slide" at bounding box center [682, 185] width 24 height 24
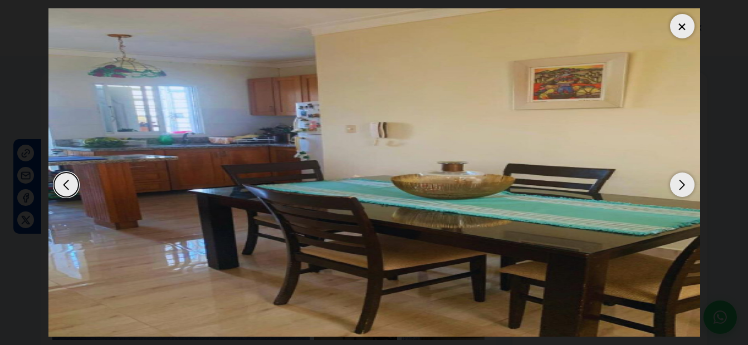
click at [683, 183] on div "Next slide" at bounding box center [682, 185] width 24 height 24
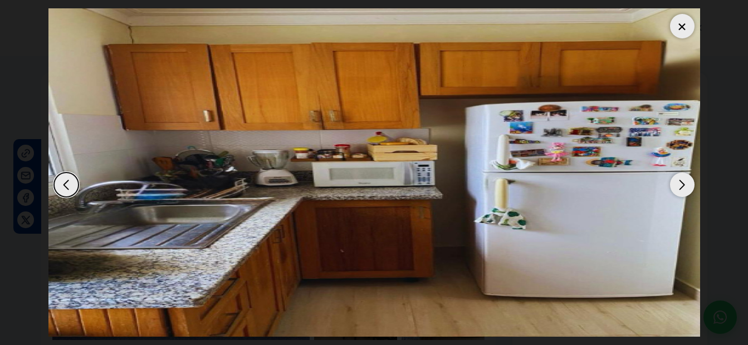
click at [683, 183] on div "Next slide" at bounding box center [682, 185] width 24 height 24
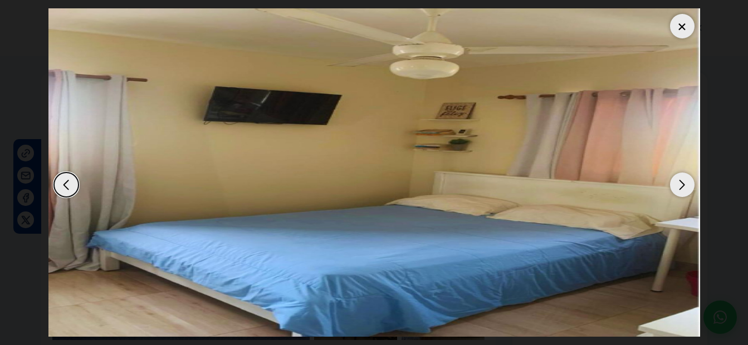
click at [684, 20] on div at bounding box center [682, 26] width 24 height 24
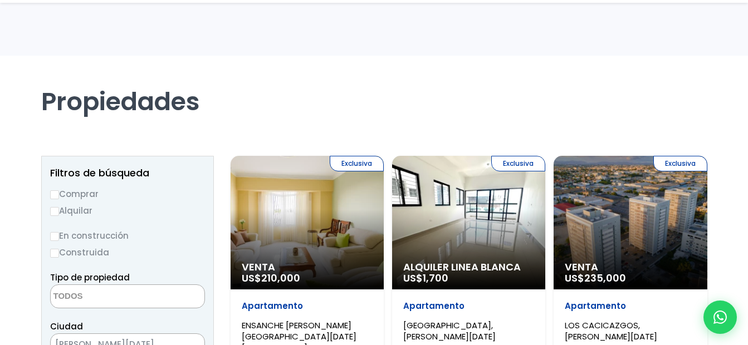
select select
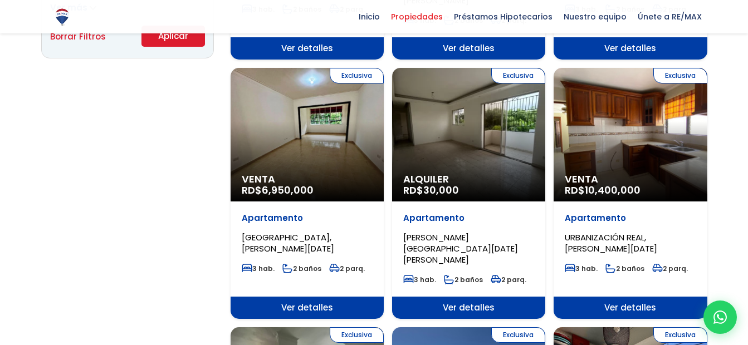
scroll to position [836, 0]
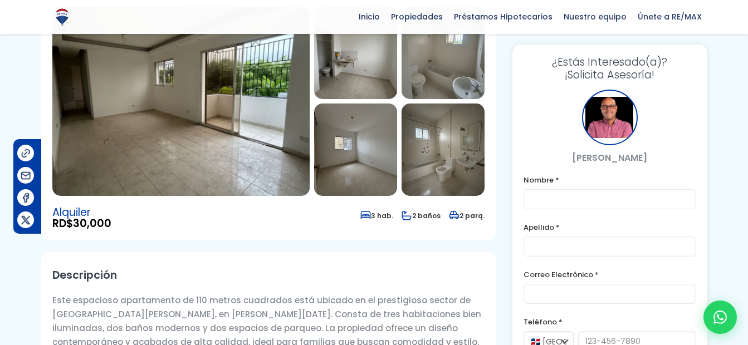
scroll to position [111, 0]
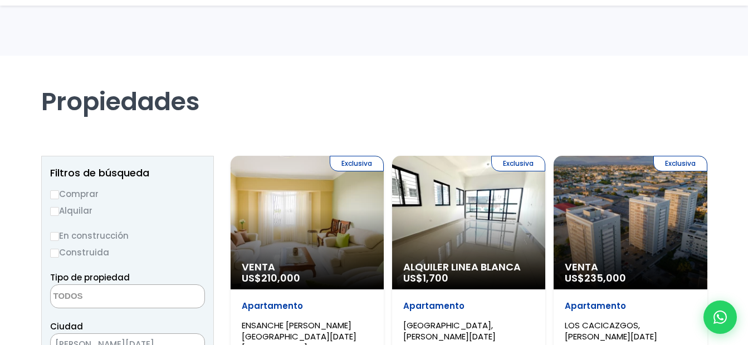
select select
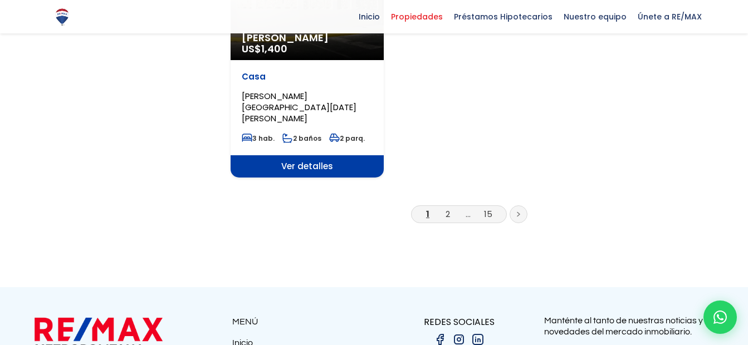
scroll to position [1449, 0]
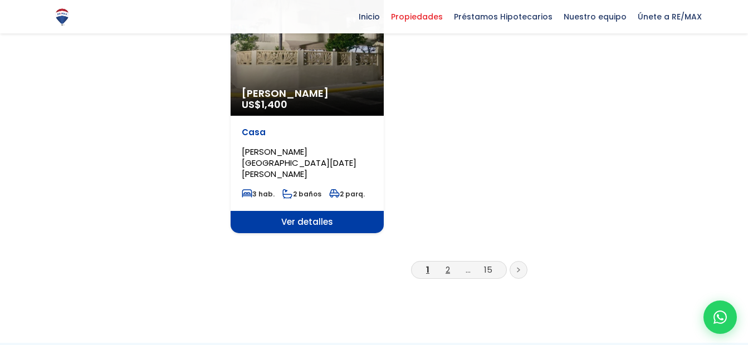
click at [449, 264] on link "2" at bounding box center [447, 270] width 4 height 12
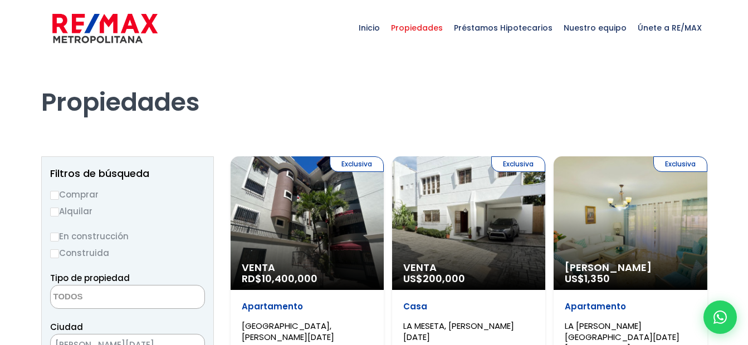
select select
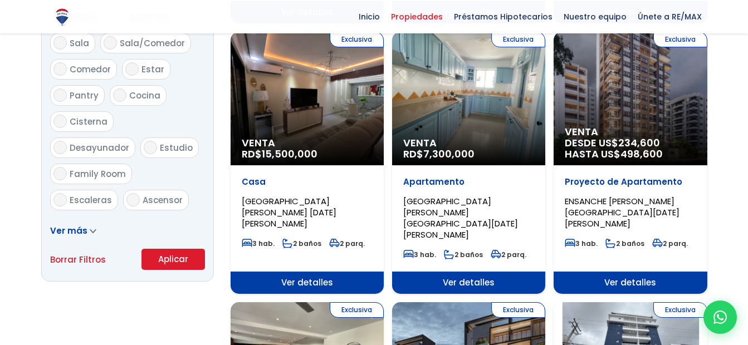
scroll to position [612, 0]
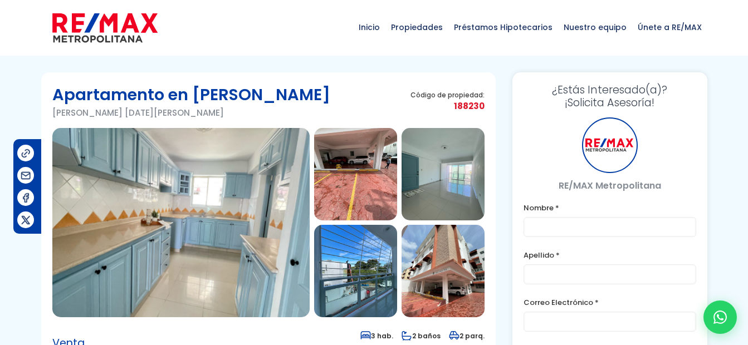
scroll to position [56, 0]
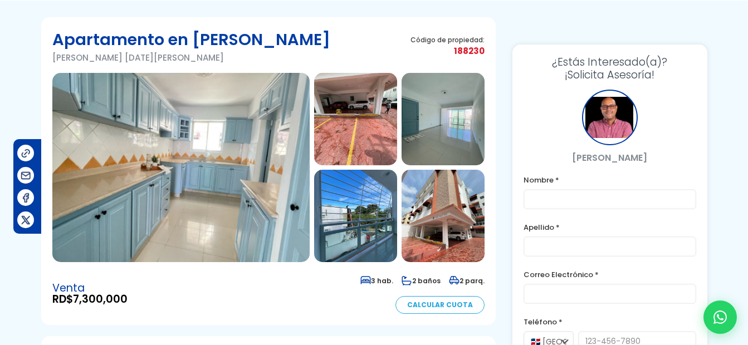
click at [350, 115] on img at bounding box center [355, 119] width 83 height 92
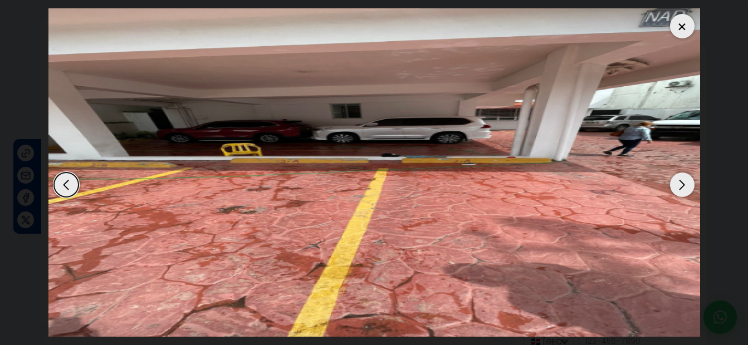
click at [685, 183] on div "Next slide" at bounding box center [682, 185] width 24 height 24
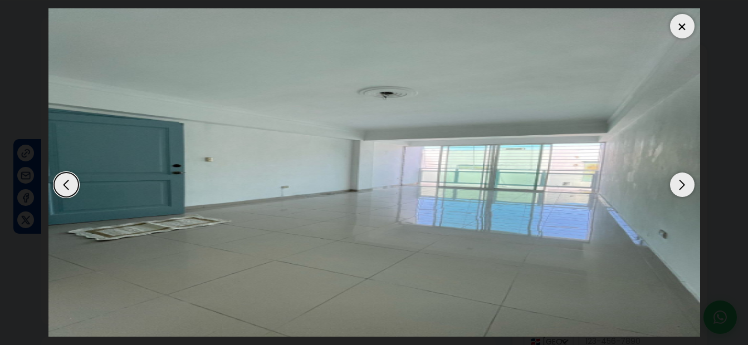
click at [680, 185] on div "Next slide" at bounding box center [682, 185] width 24 height 24
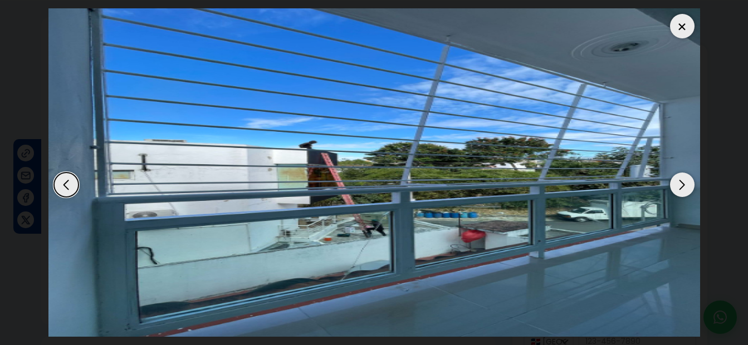
click at [680, 185] on div "Next slide" at bounding box center [682, 185] width 24 height 24
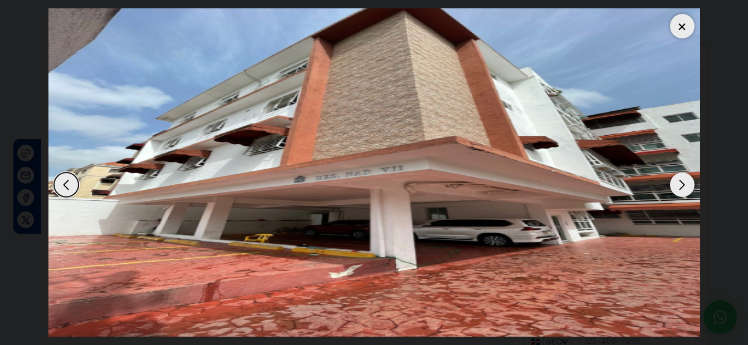
click at [680, 185] on div "Next slide" at bounding box center [682, 185] width 24 height 24
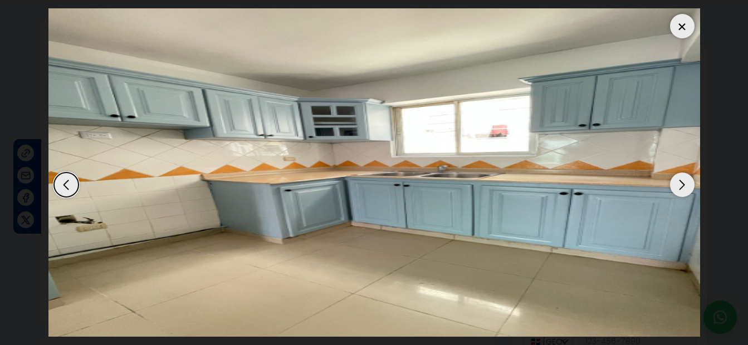
click at [680, 185] on div "Next slide" at bounding box center [682, 185] width 24 height 24
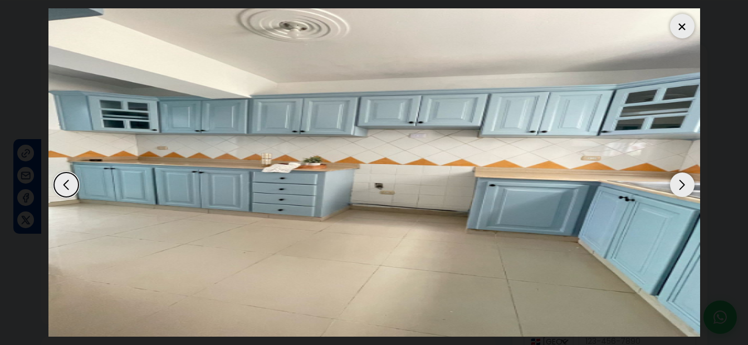
click at [679, 187] on div "Next slide" at bounding box center [682, 185] width 24 height 24
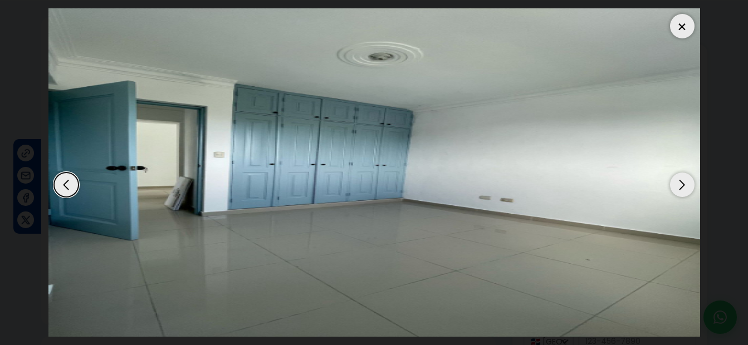
click at [679, 187] on div "Next slide" at bounding box center [682, 185] width 24 height 24
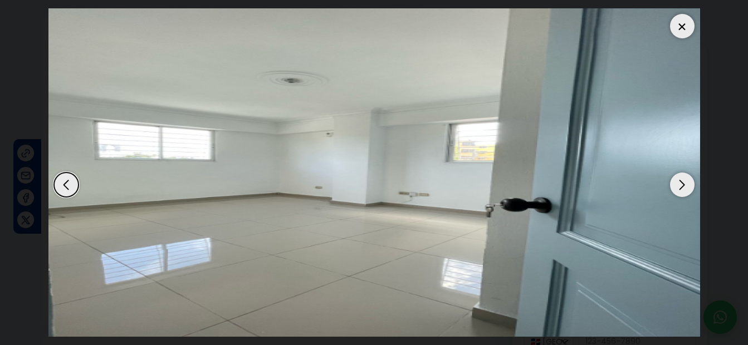
click at [688, 30] on div at bounding box center [682, 26] width 24 height 24
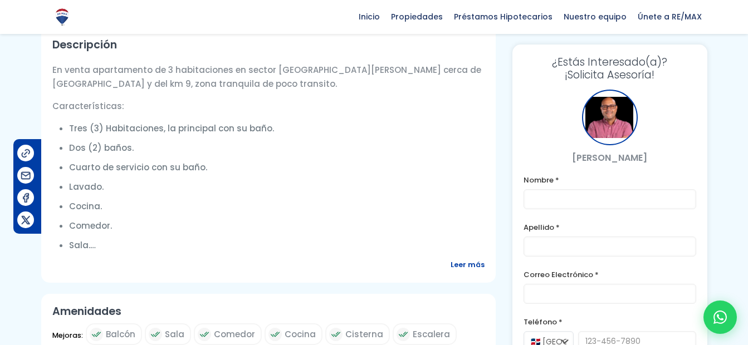
scroll to position [390, 0]
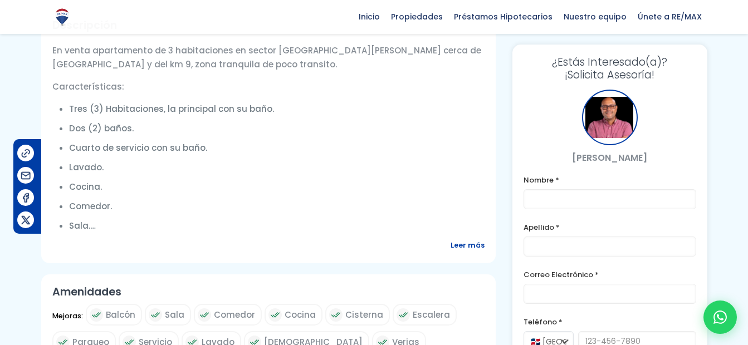
click at [466, 249] on span "Leer más" at bounding box center [467, 245] width 34 height 14
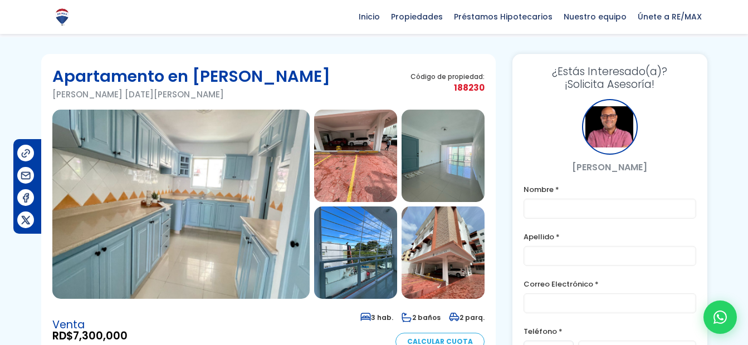
scroll to position [0, 0]
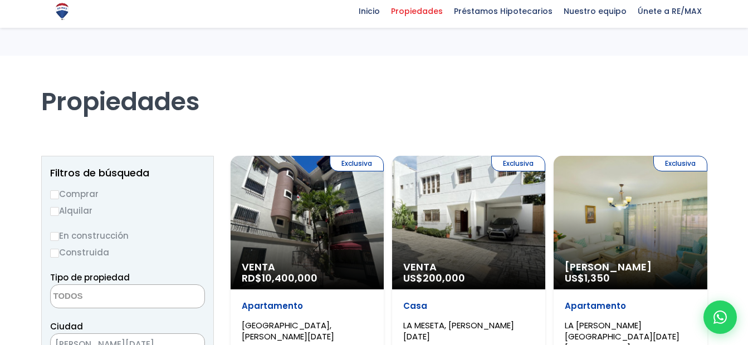
select select
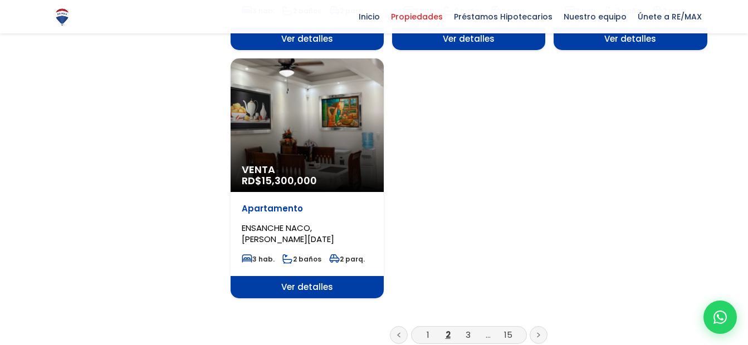
scroll to position [1392, 0]
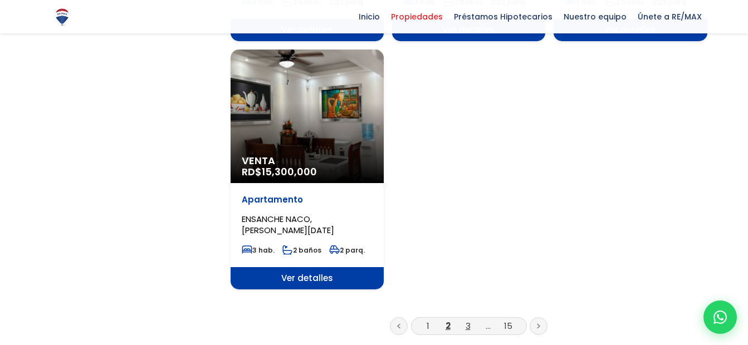
click at [465, 320] on link "3" at bounding box center [467, 326] width 5 height 12
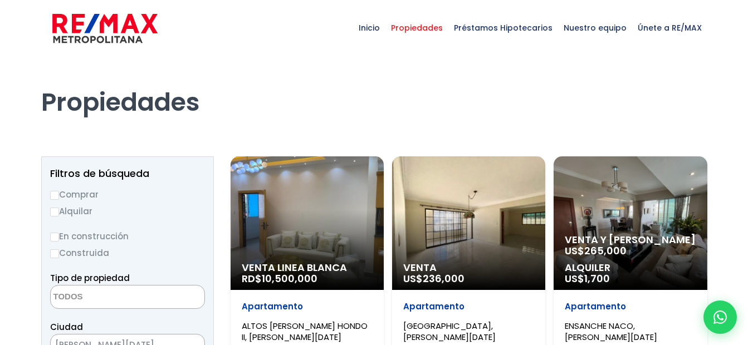
select select
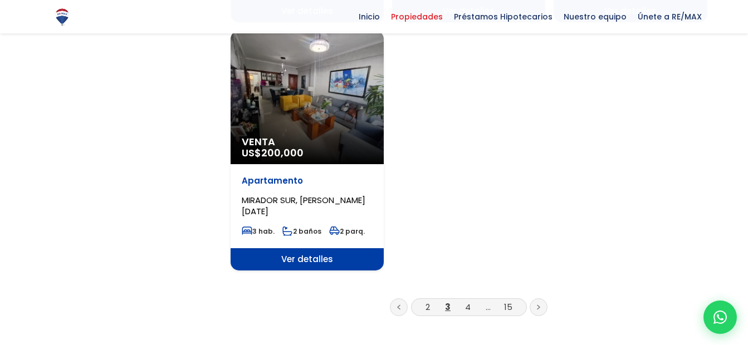
scroll to position [1392, 0]
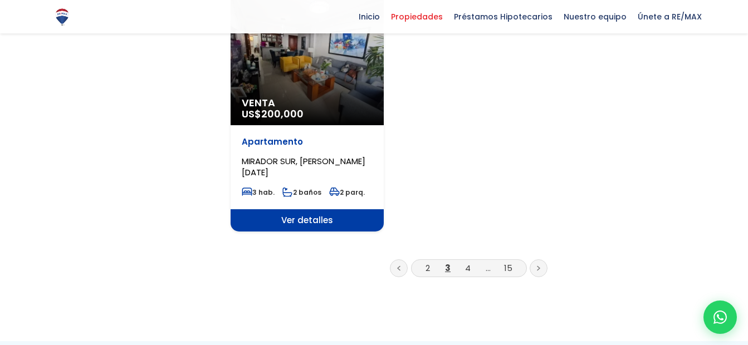
scroll to position [1448, 0]
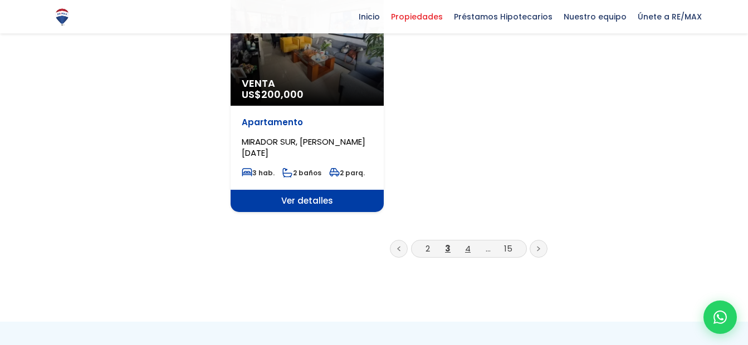
click at [468, 243] on link "4" at bounding box center [468, 249] width 6 height 12
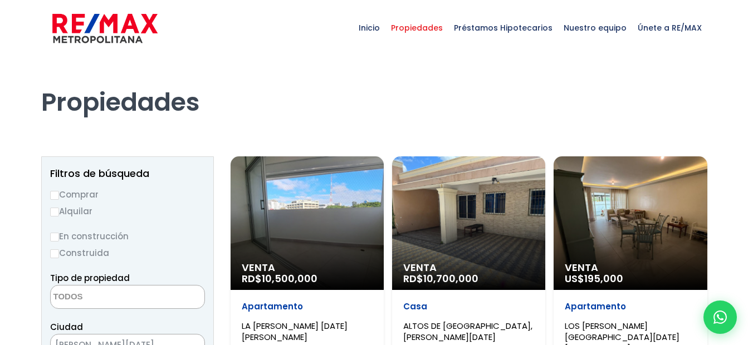
select select
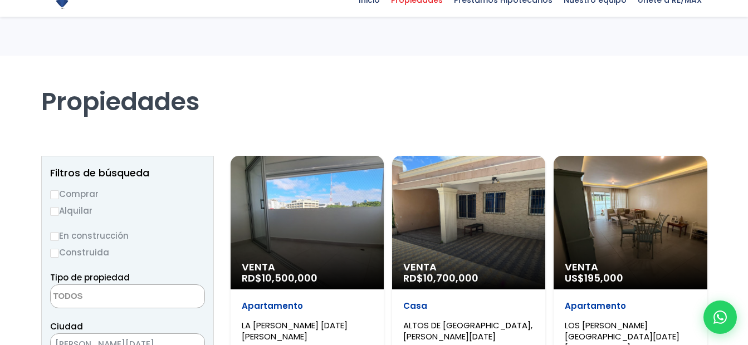
scroll to position [111, 0]
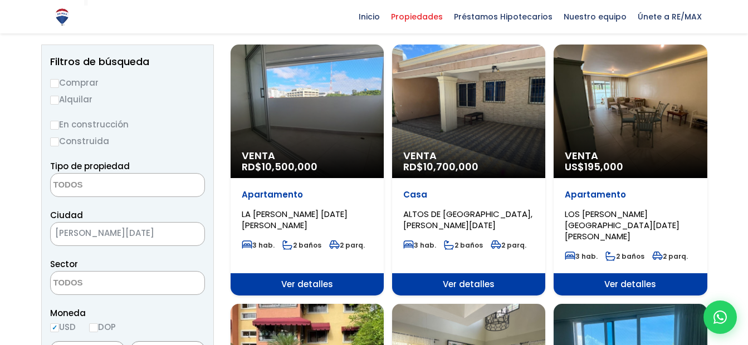
click at [384, 127] on div "Venta US$ 195,000" at bounding box center [306, 112] width 153 height 134
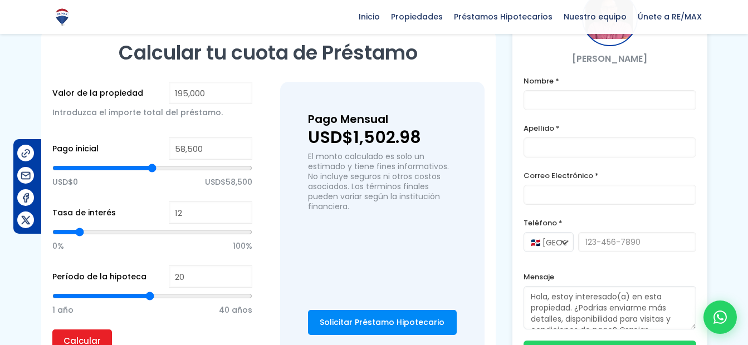
scroll to position [724, 0]
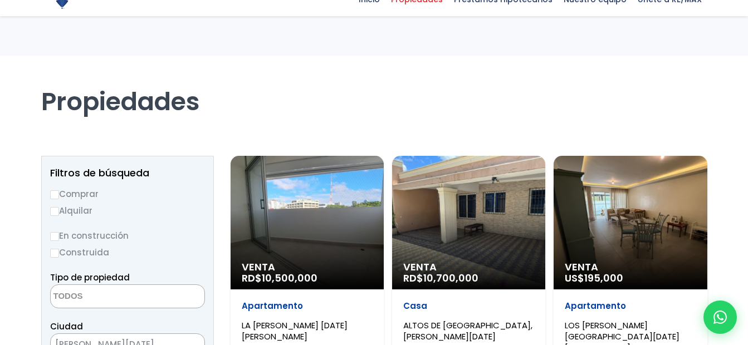
select select
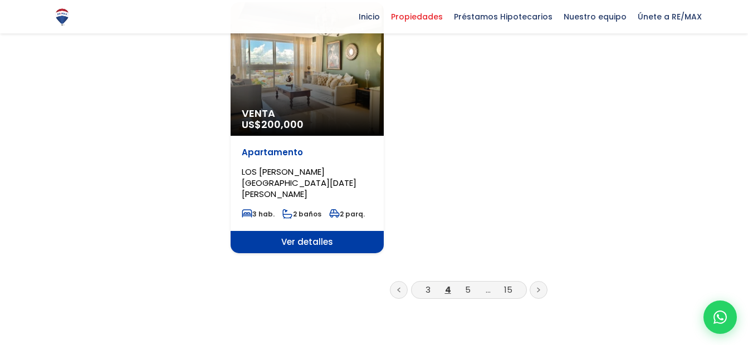
scroll to position [1448, 0]
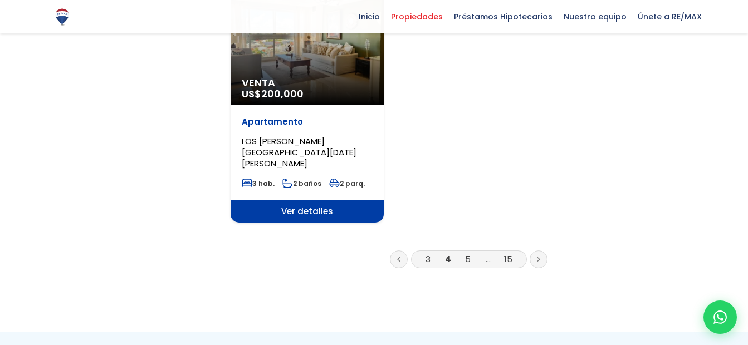
click at [465, 252] on li "5" at bounding box center [468, 259] width 18 height 14
click at [465, 253] on link "5" at bounding box center [468, 259] width 6 height 12
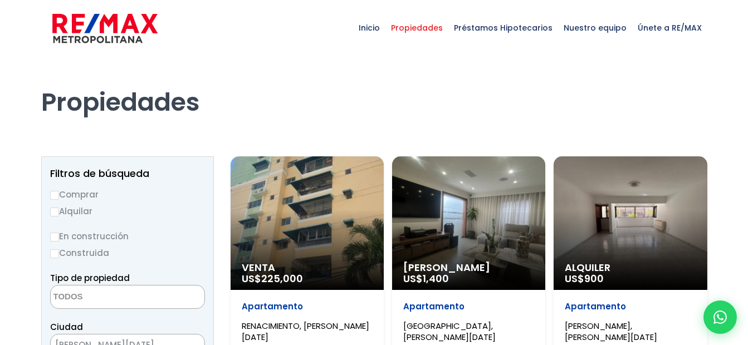
select select
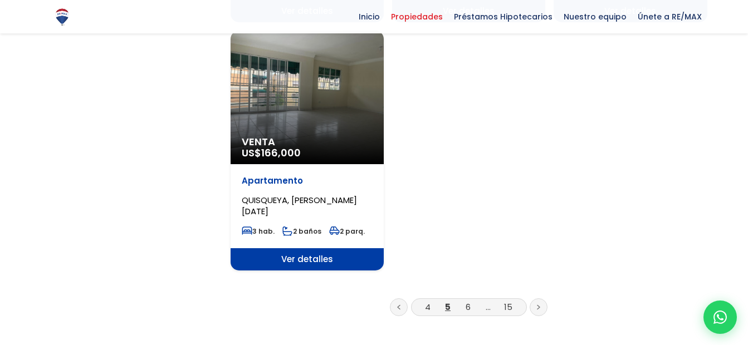
scroll to position [1448, 0]
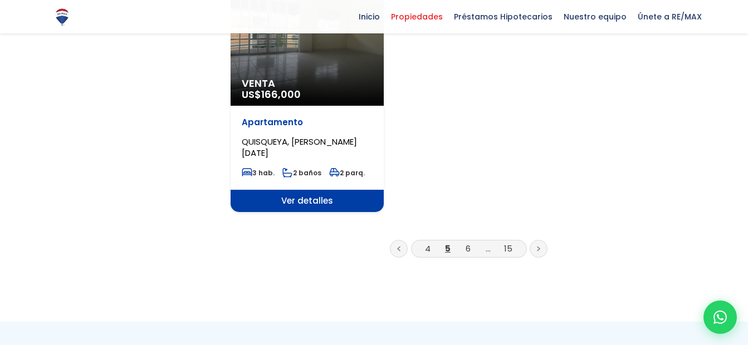
click at [472, 242] on li "6" at bounding box center [468, 249] width 18 height 14
click at [467, 243] on link "6" at bounding box center [467, 249] width 5 height 12
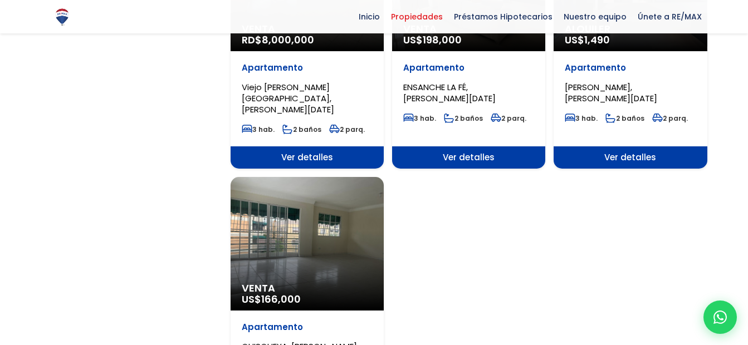
scroll to position [1225, 0]
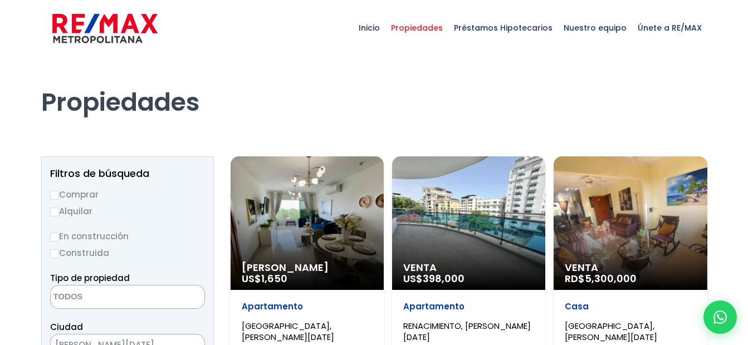
select select
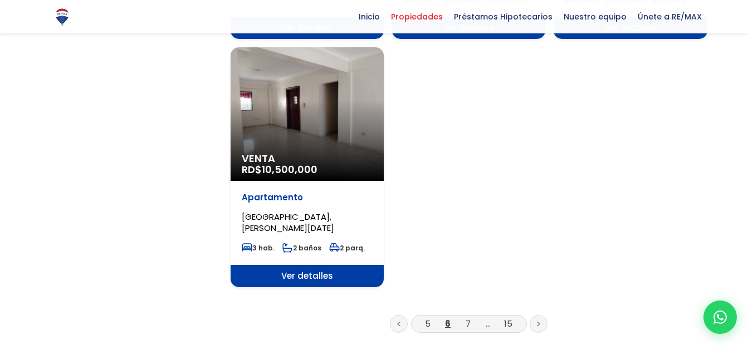
scroll to position [1392, 0]
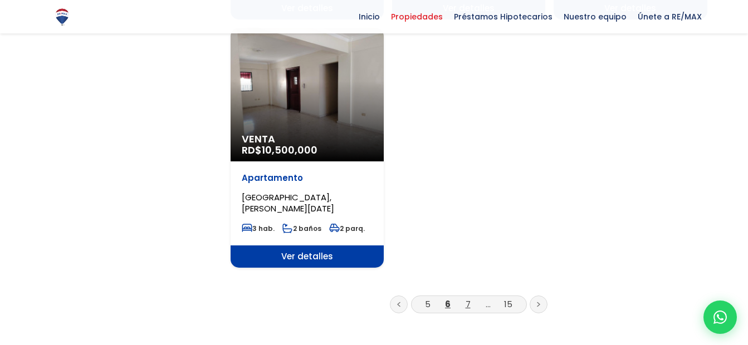
click at [470, 298] on link "7" at bounding box center [467, 304] width 5 height 12
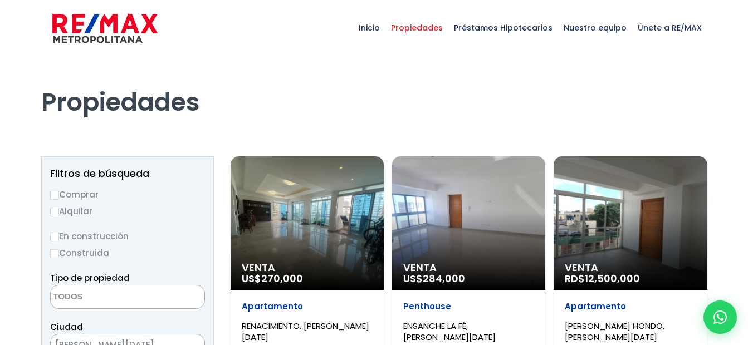
select select
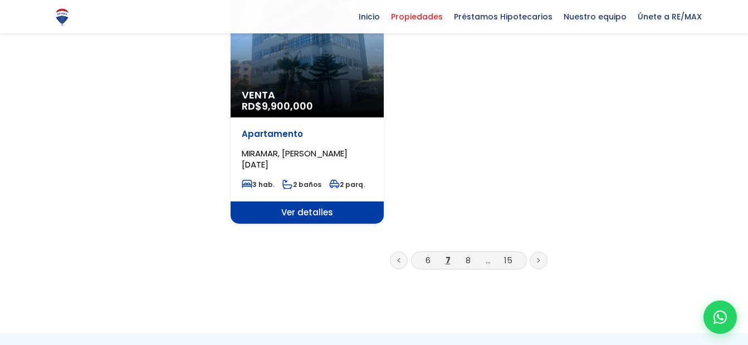
scroll to position [1448, 0]
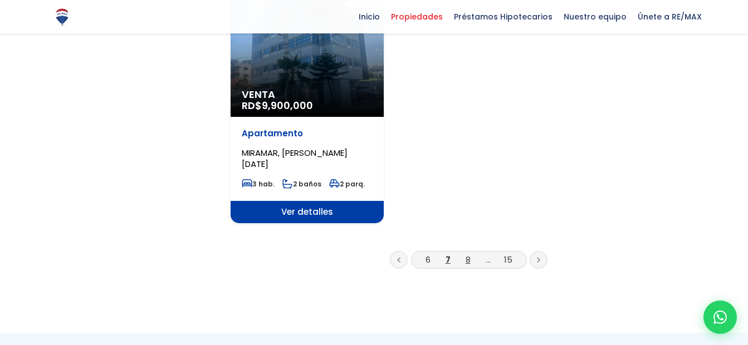
click at [470, 254] on link "8" at bounding box center [467, 260] width 5 height 12
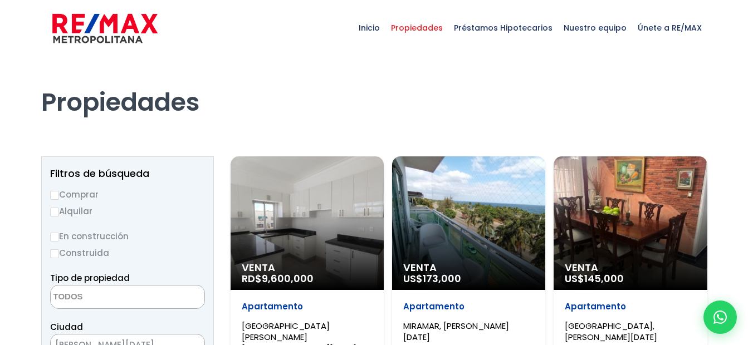
select select
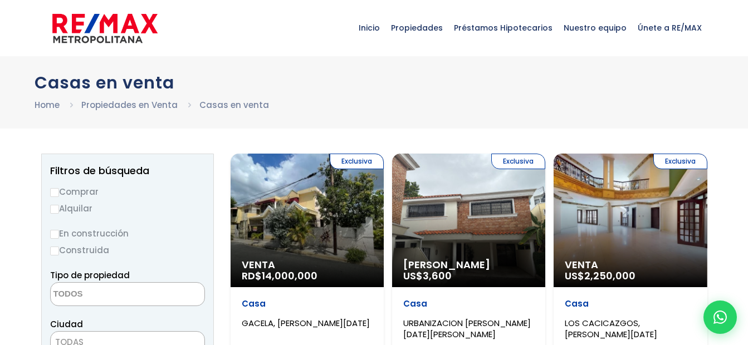
select select
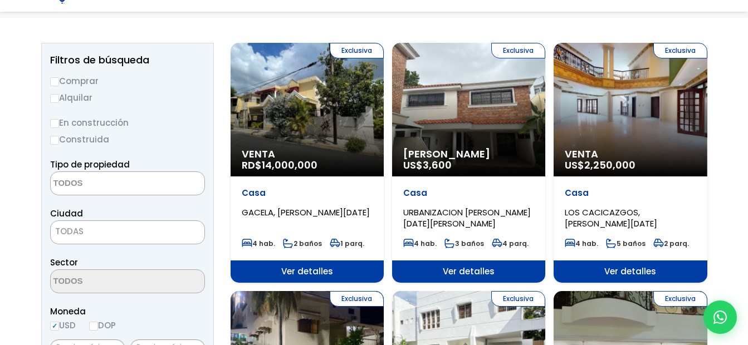
scroll to position [111, 0]
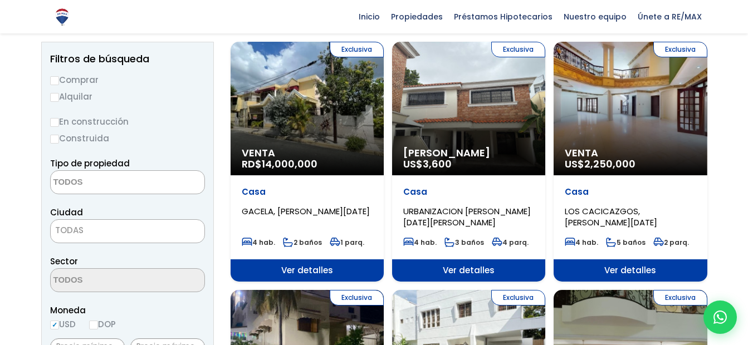
click at [85, 78] on label "Comprar" at bounding box center [127, 80] width 155 height 14
click at [59, 78] on input "Comprar" at bounding box center [54, 80] width 9 height 9
radio input "true"
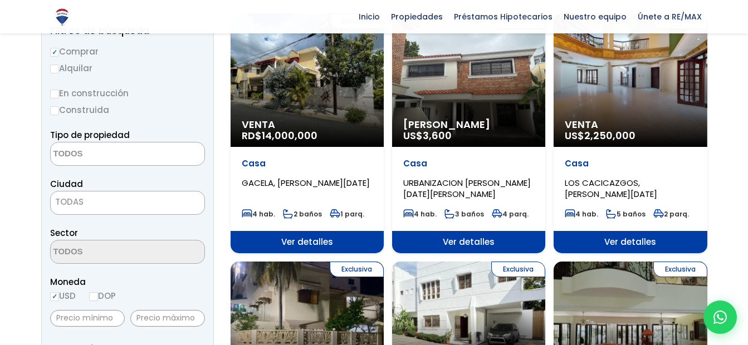
scroll to position [167, 0]
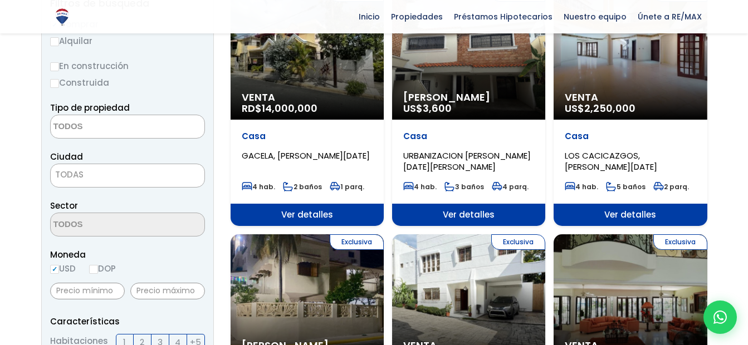
click at [112, 183] on span "TODAS" at bounding box center [127, 176] width 155 height 24
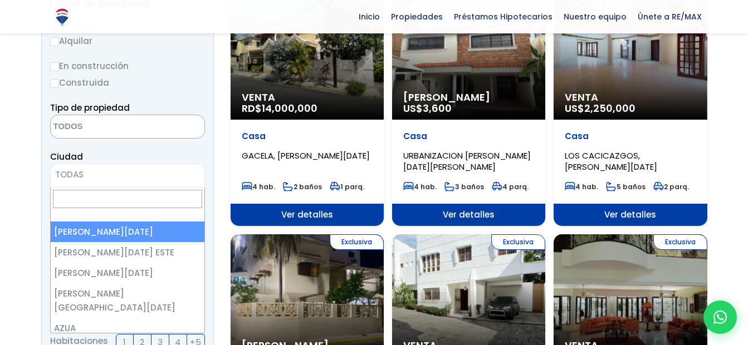
select select "1"
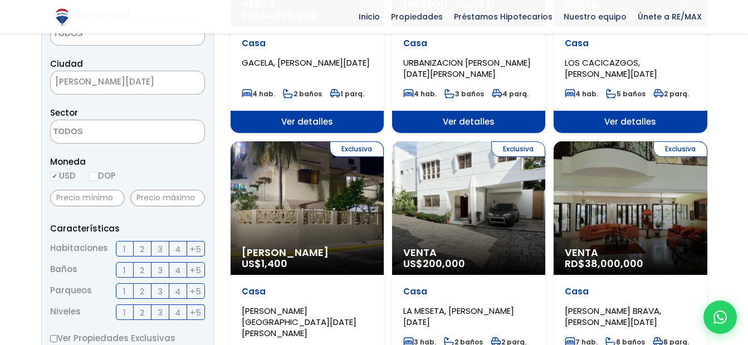
scroll to position [278, 0]
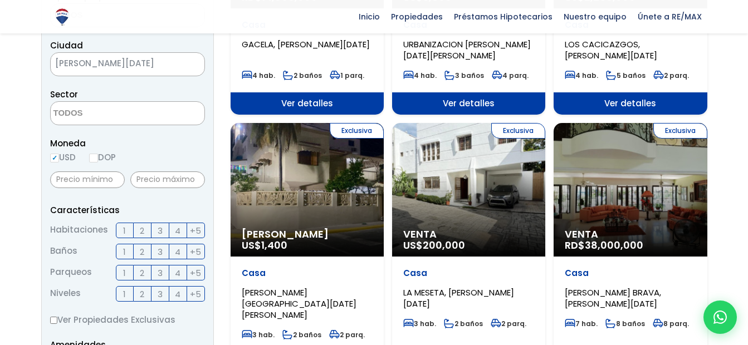
click at [159, 232] on span "3" at bounding box center [160, 231] width 5 height 14
click at [0, 0] on input "3" at bounding box center [0, 0] width 0 height 0
click at [139, 257] on label "2" at bounding box center [143, 252] width 18 height 16
click at [0, 0] on input "2" at bounding box center [0, 0] width 0 height 0
click at [139, 276] on label "2" at bounding box center [143, 273] width 18 height 16
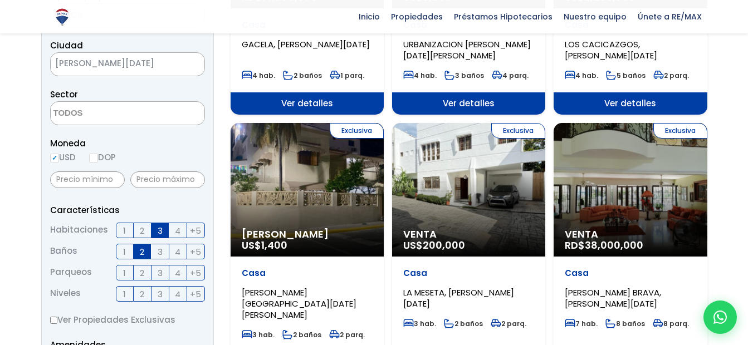
click at [0, 0] on input "2" at bounding box center [0, 0] width 0 height 0
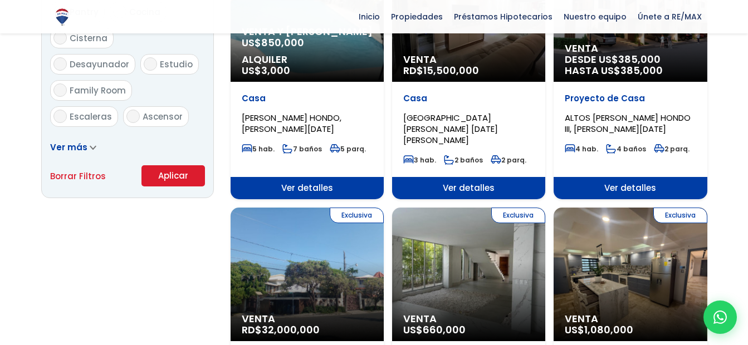
scroll to position [724, 0]
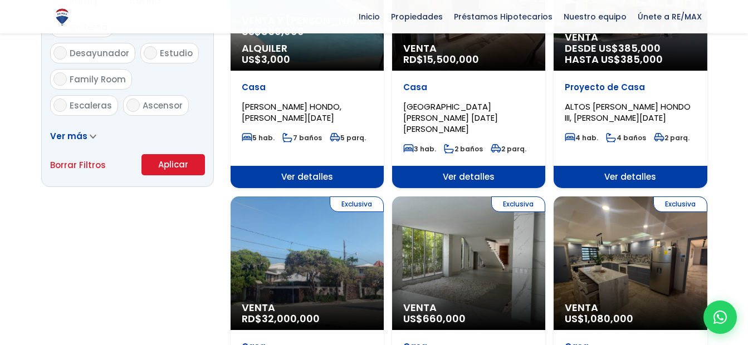
click at [186, 169] on button "Aplicar" at bounding box center [172, 164] width 63 height 21
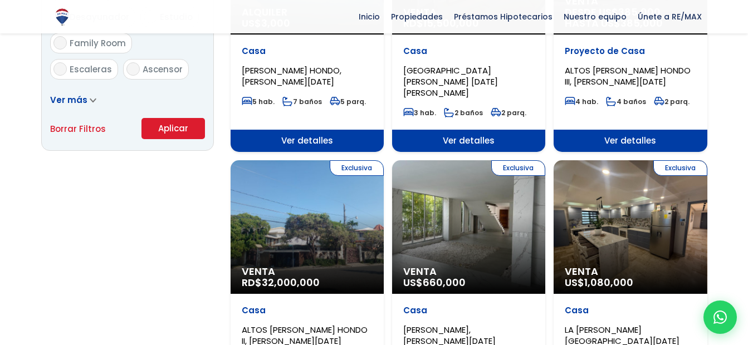
scroll to position [779, 0]
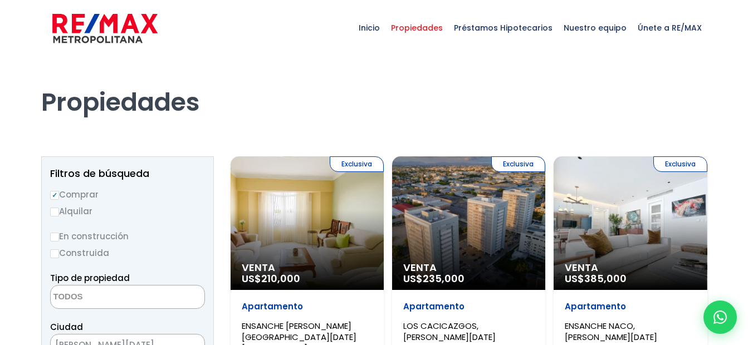
select select
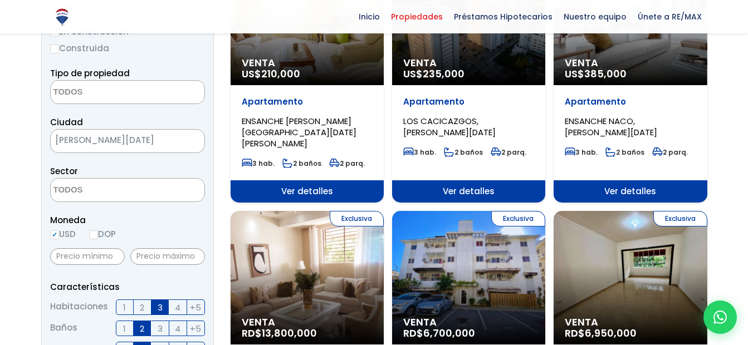
scroll to position [278, 0]
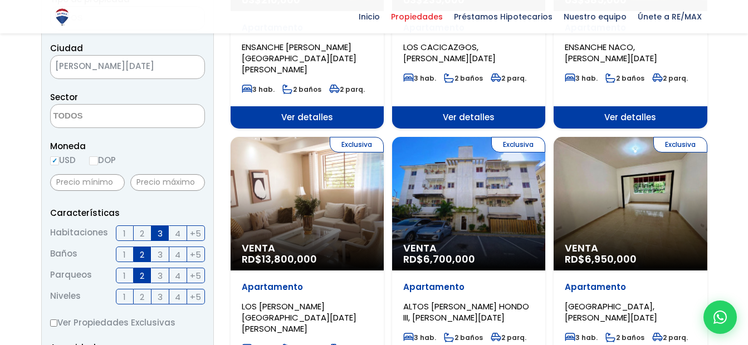
click at [97, 162] on input "DOP" at bounding box center [93, 160] width 9 height 9
radio input "true"
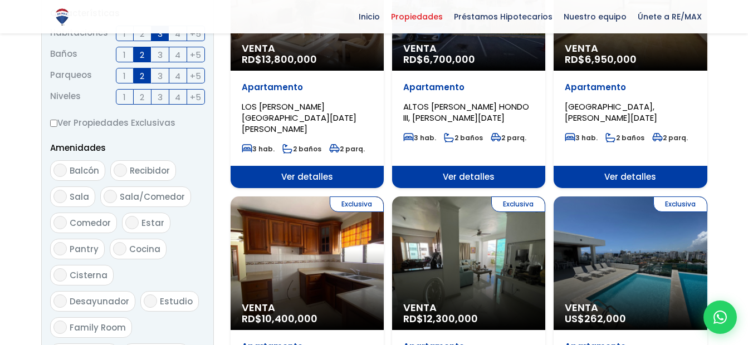
scroll to position [724, 0]
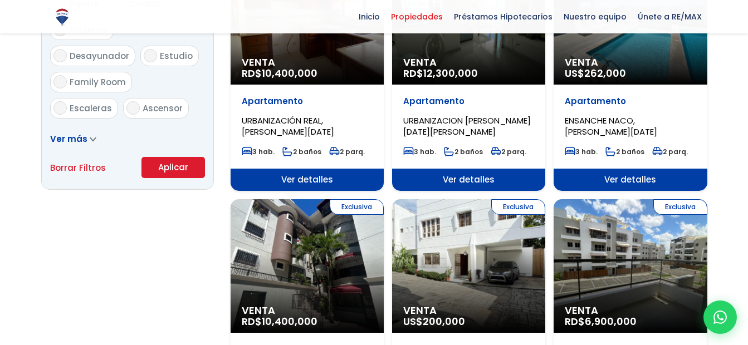
click at [156, 168] on button "Aplicar" at bounding box center [172, 167] width 63 height 21
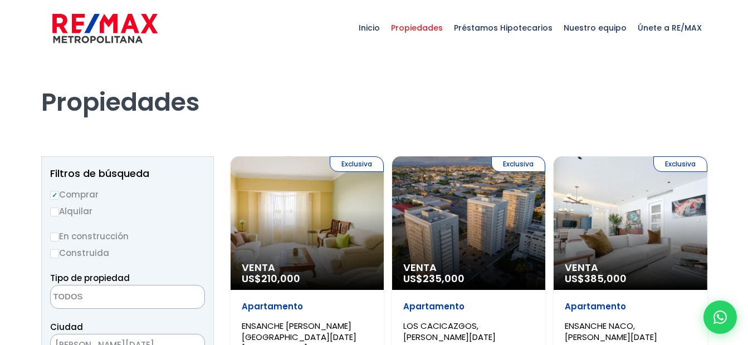
select select
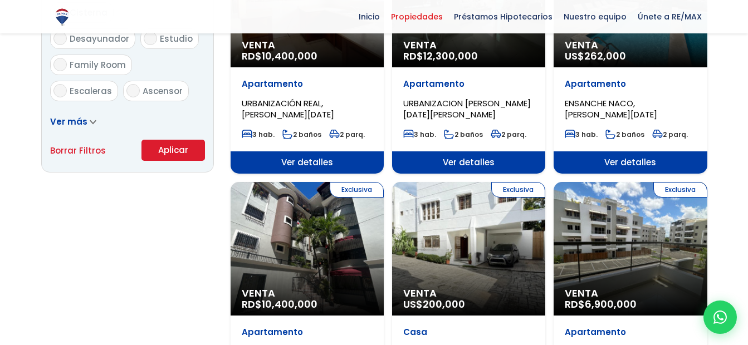
scroll to position [724, 0]
